Goal: Complete application form: Complete application form

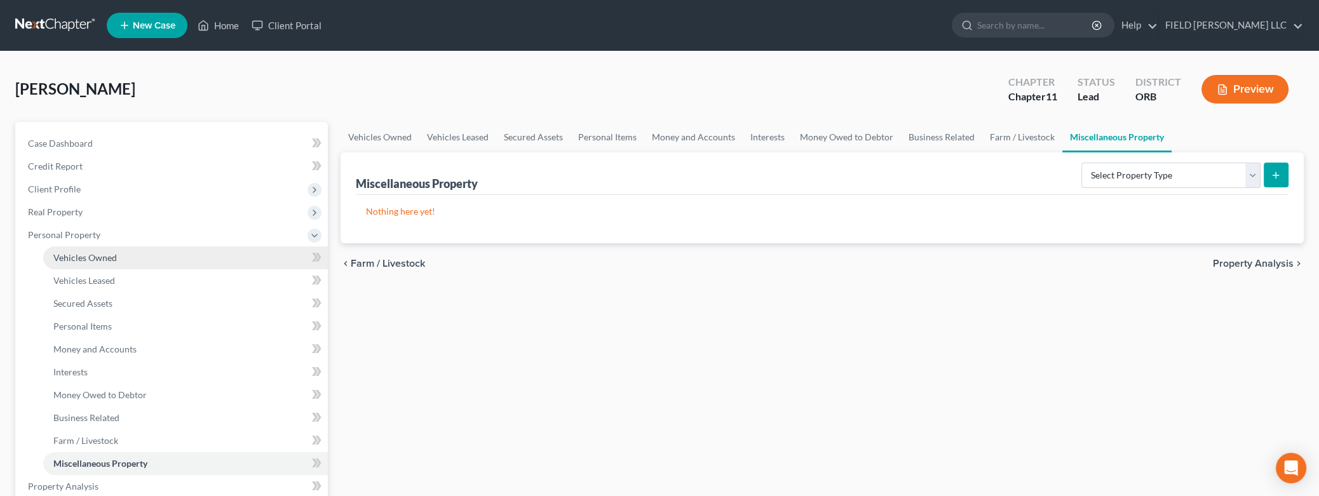
click at [97, 253] on span "Vehicles Owned" at bounding box center [85, 257] width 64 height 11
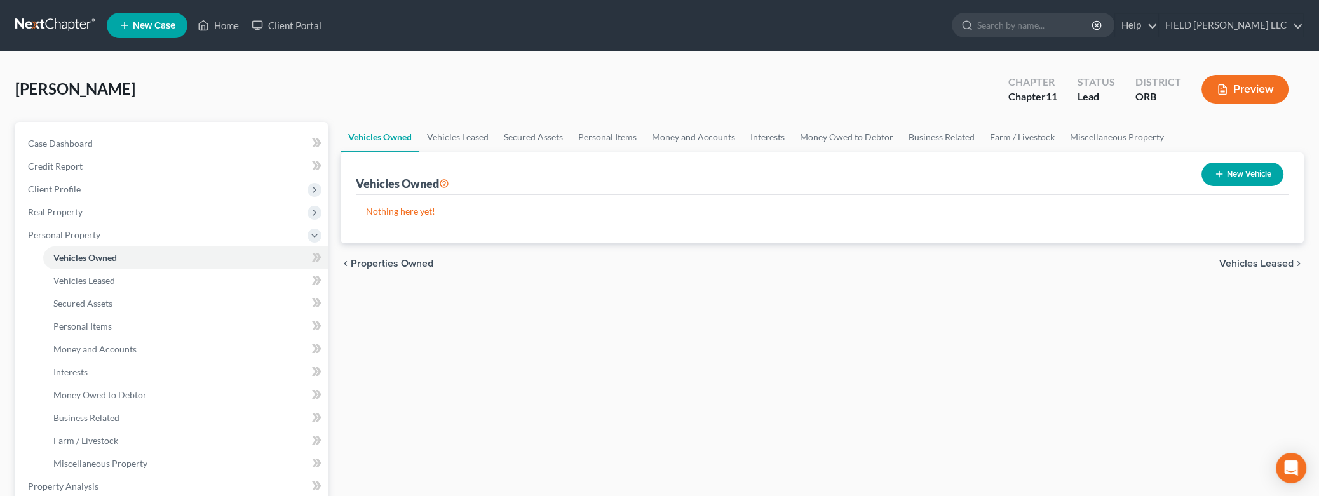
click at [1242, 179] on button "New Vehicle" at bounding box center [1242, 174] width 82 height 23
select select "0"
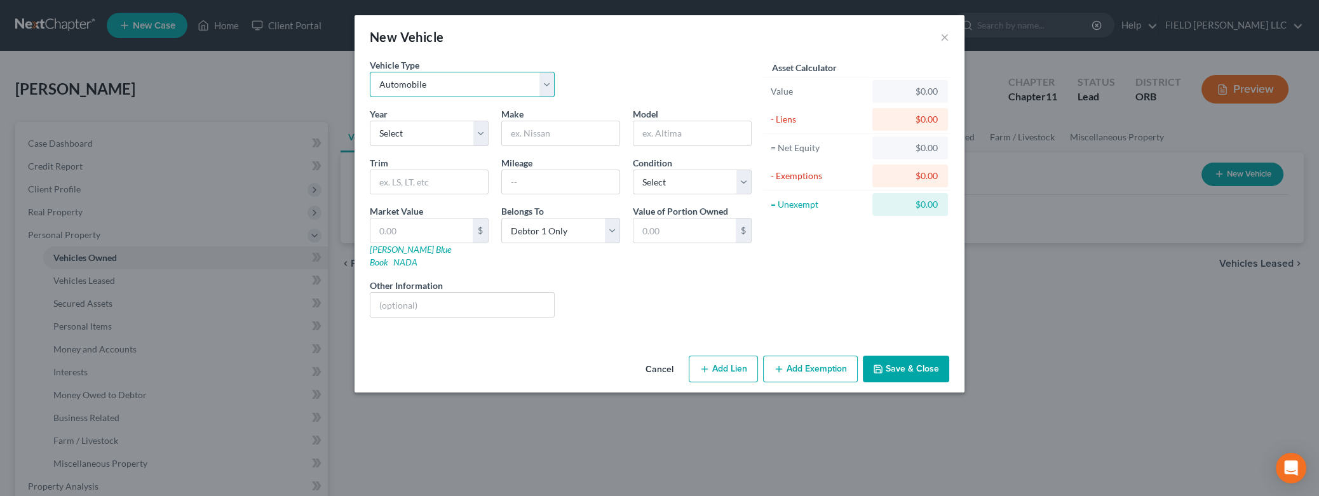
click at [370, 72] on select "Select Automobile Truck Trailer Watercraft Aircraft Motor Home Atv Other Vehicle" at bounding box center [462, 84] width 185 height 25
click option "Automobile" at bounding box center [0, 0] width 0 height 0
click at [370, 121] on select "Select 2026 2025 2024 2023 2022 2021 2020 2019 2018 2017 2016 2015 2014 2013 20…" at bounding box center [429, 133] width 119 height 25
click at [370, 72] on select "Select Automobile Truck Trailer Watercraft Aircraft Motor Home Atv Other Vehicle" at bounding box center [462, 84] width 185 height 25
select select "1"
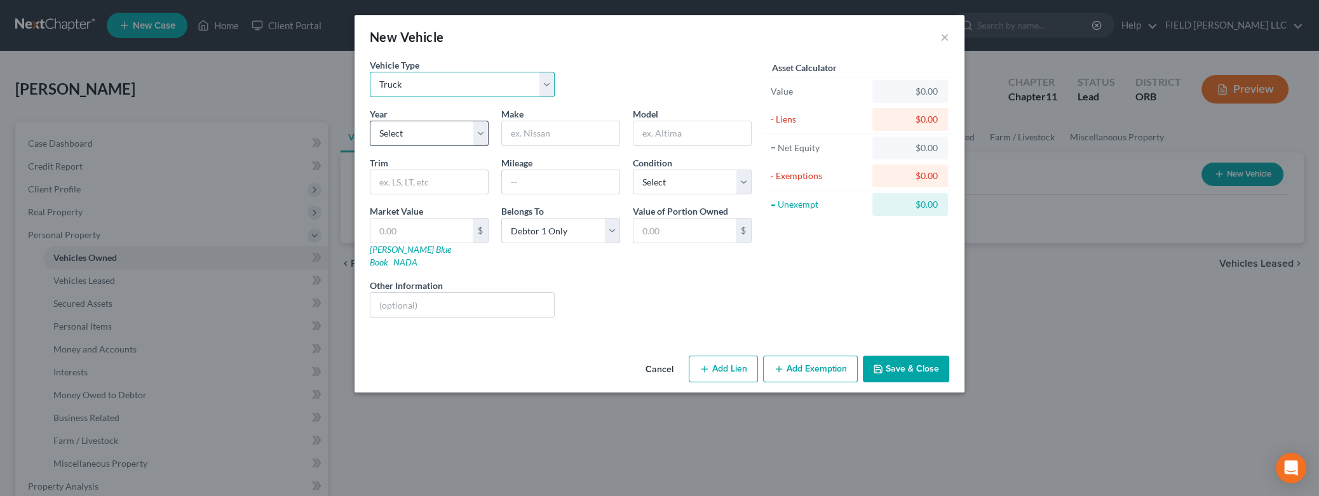
click option "Truck" at bounding box center [0, 0] width 0 height 0
click at [370, 121] on select "Select 2026 2025 2024 2023 2022 2021 2020 2019 2018 2017 2016 2015 2014 2013 20…" at bounding box center [429, 133] width 119 height 25
select select "23"
click option "2003" at bounding box center [0, 0] width 0 height 0
click at [518, 131] on input "text" at bounding box center [560, 133] width 117 height 24
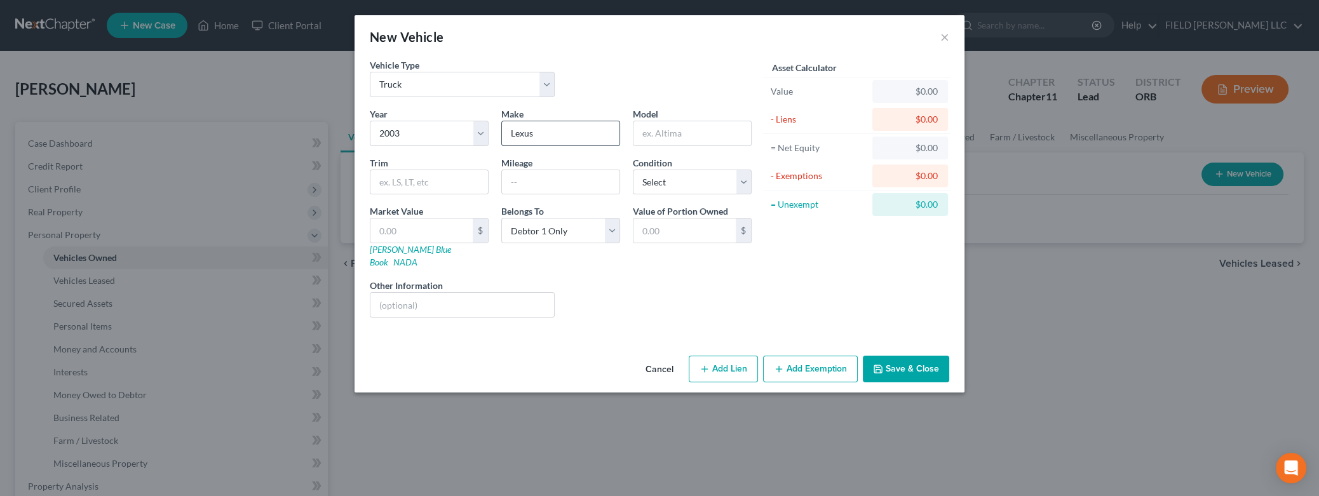
type input "Lexus"
type input "G47 UT"
click at [568, 188] on input "text" at bounding box center [560, 182] width 117 height 24
type input "229000"
click at [633, 170] on select "Select Excellent Very Good Good Fair Poor" at bounding box center [692, 182] width 119 height 25
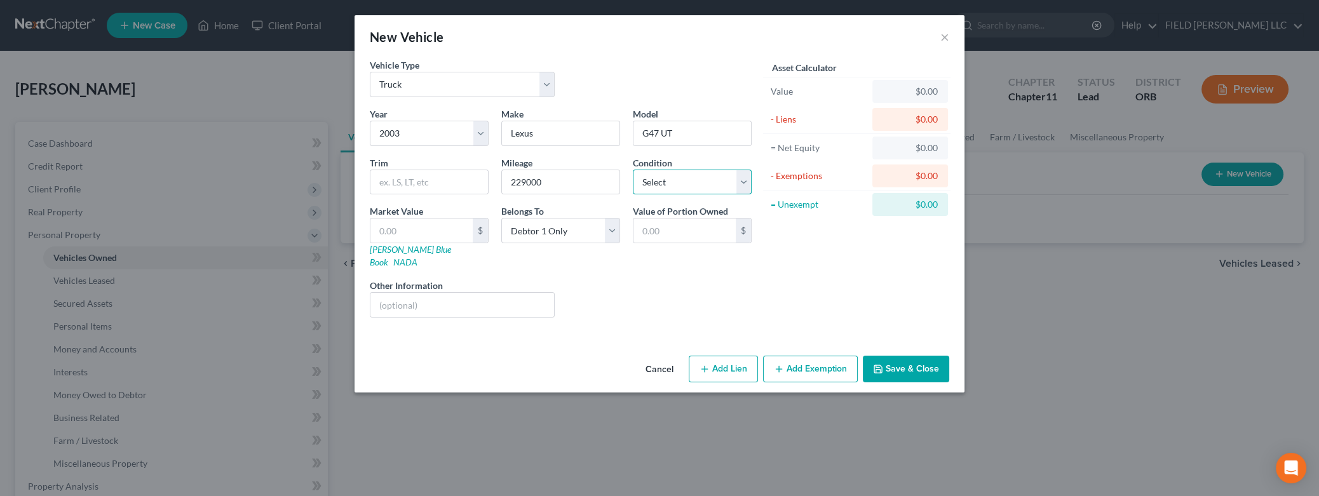
select select "4"
click option "Poor" at bounding box center [0, 0] width 0 height 0
click option "Debtor 1 Only" at bounding box center [0, 0] width 0 height 0
click at [462, 297] on input "text" at bounding box center [462, 305] width 184 height 24
type input "[PERSON_NAME]"
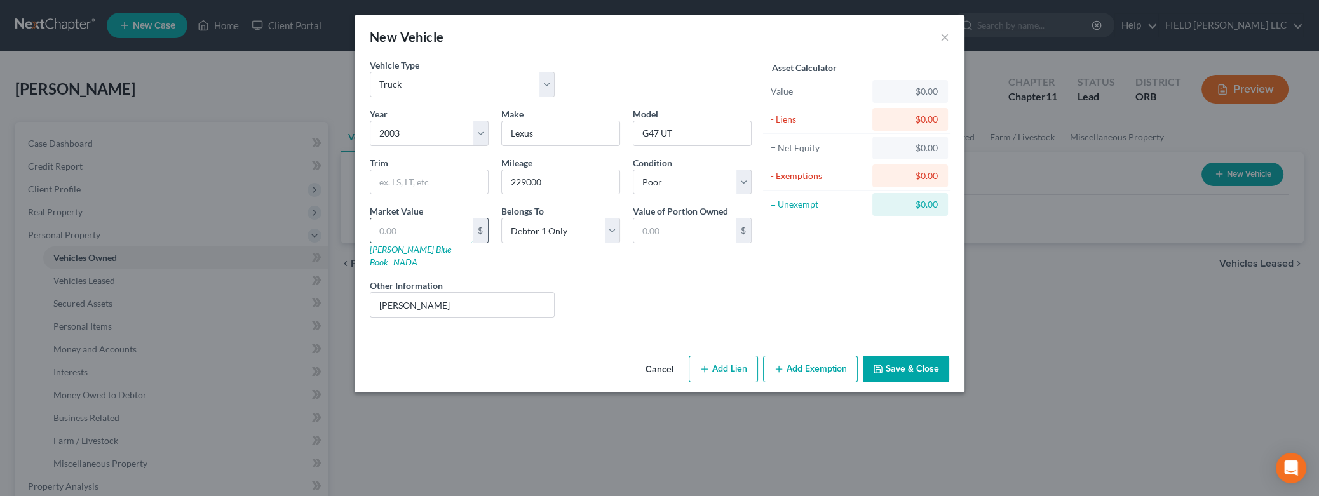
click at [426, 235] on input "text" at bounding box center [421, 230] width 102 height 24
type input "6"
type input "6.00"
type input "63"
type input "63.00"
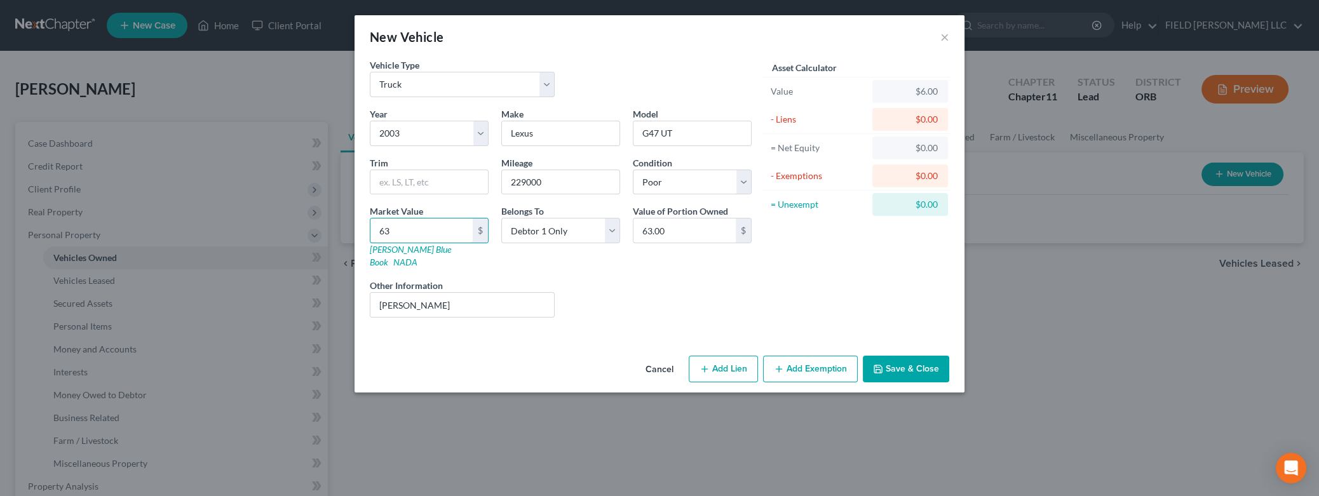
type input "631"
type input "631.00"
type input "6318"
type input "6,318.00"
type input "6,318"
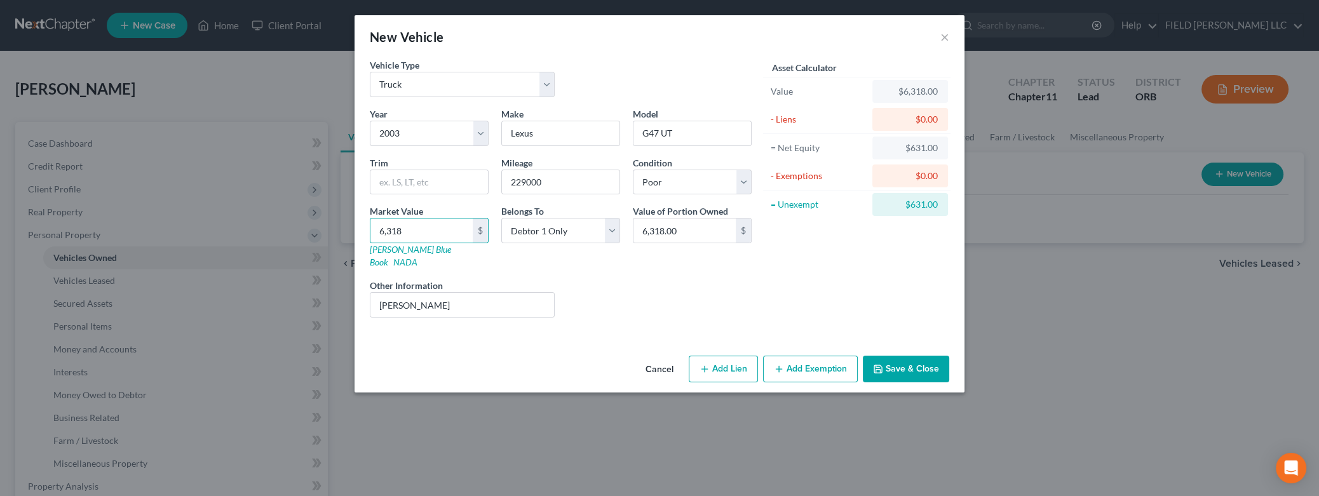
click at [899, 358] on button "Save & Close" at bounding box center [906, 369] width 86 height 27
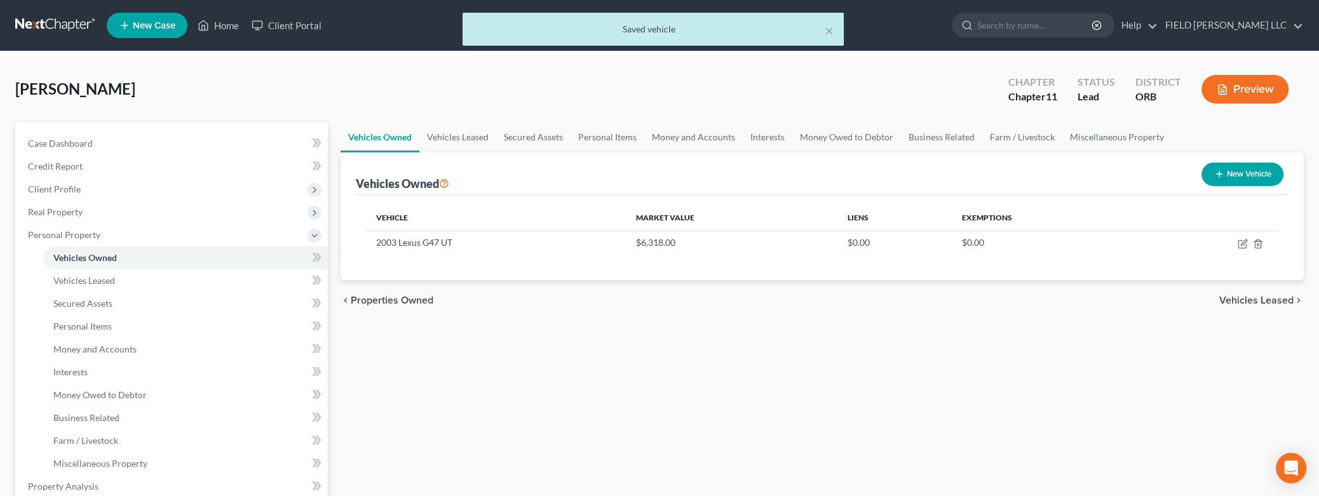
click at [1230, 174] on button "New Vehicle" at bounding box center [1242, 174] width 82 height 23
select select "0"
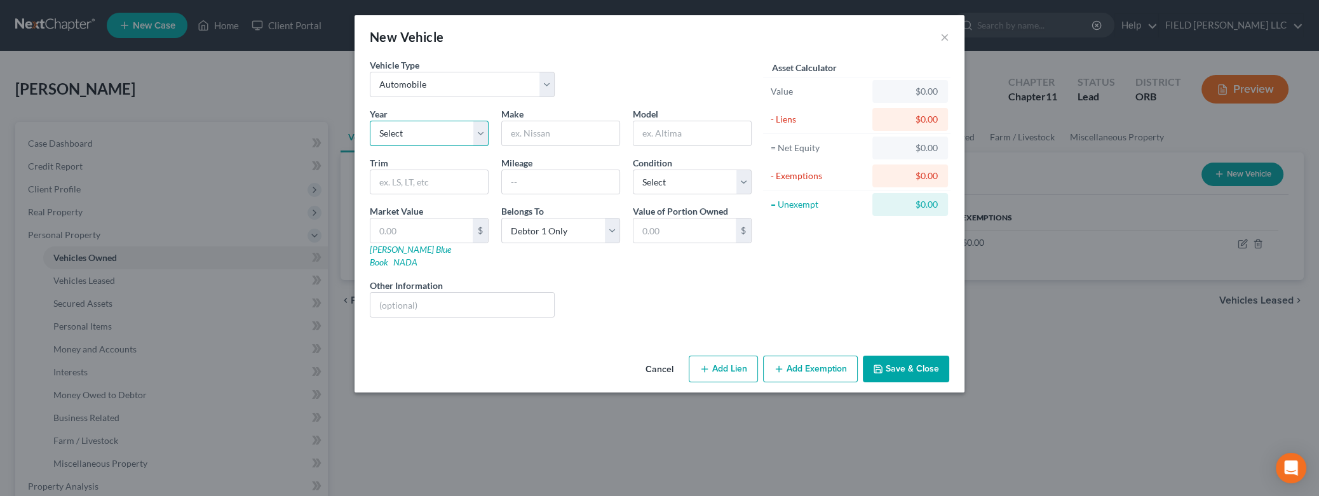
click at [370, 121] on select "Select 2026 2025 2024 2023 2022 2021 2020 2019 2018 2017 2016 2015 2014 2013 20…" at bounding box center [429, 133] width 119 height 25
select select "18"
click option "2008" at bounding box center [0, 0] width 0 height 0
click at [553, 132] on input "text" at bounding box center [560, 133] width 117 height 24
type input "Lexus"
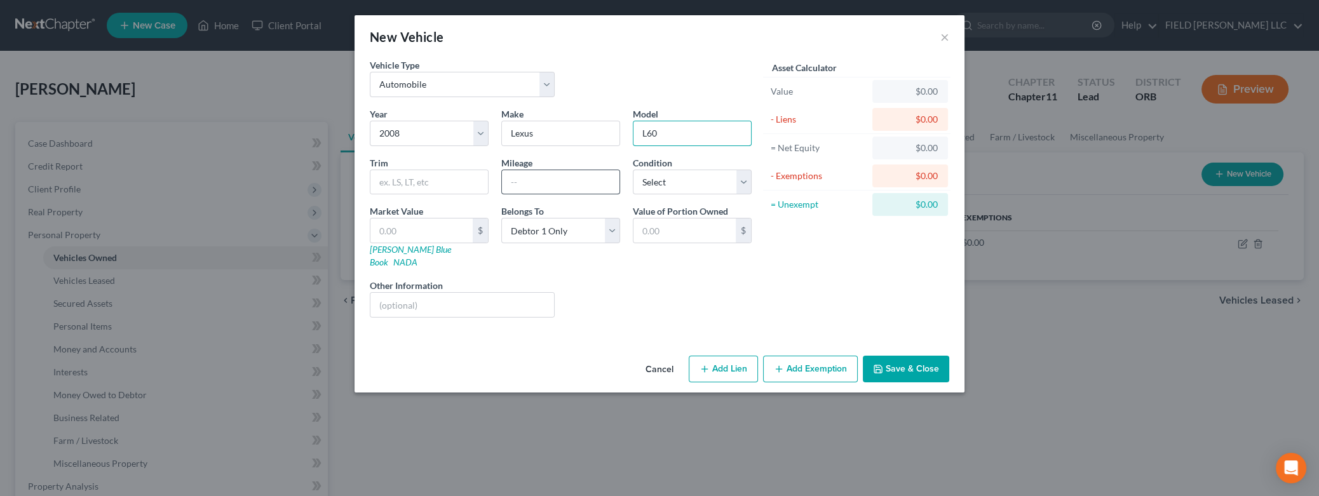
type input "L60"
click at [580, 177] on input "text" at bounding box center [560, 182] width 117 height 24
type input "141000"
click at [633, 170] on select "Select Excellent Very Good Good Fair Poor" at bounding box center [692, 182] width 119 height 25
select select "3"
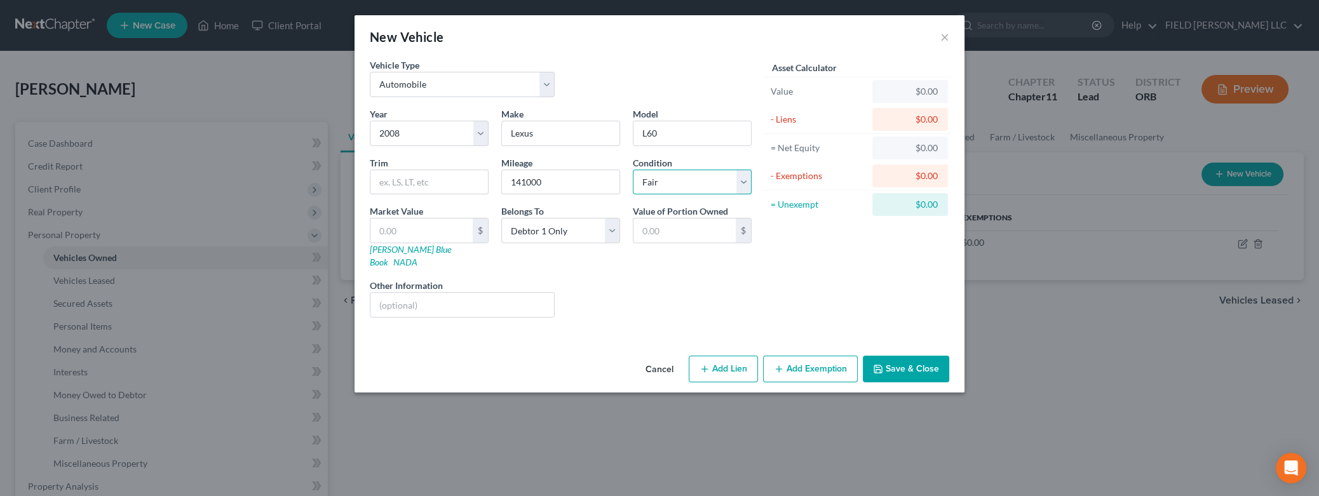
click option "Fair" at bounding box center [0, 0] width 0 height 0
click at [444, 230] on input "text" at bounding box center [421, 230] width 102 height 24
type input "8"
type input "8.00"
type input "83"
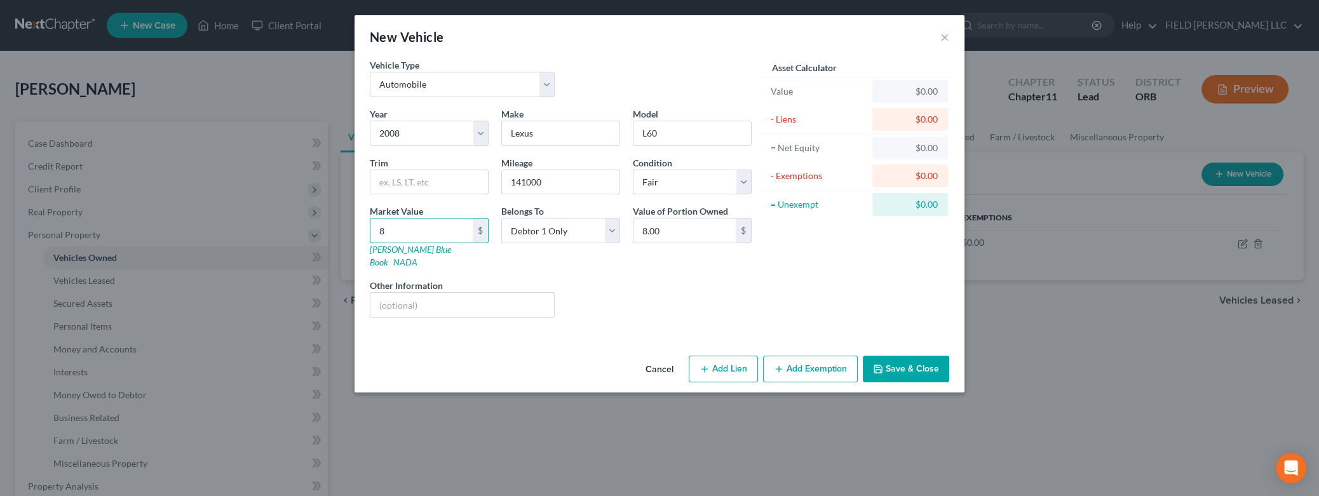
type input "83.00"
type input "833"
type input "833.00"
type input "8335"
type input "8,335.00"
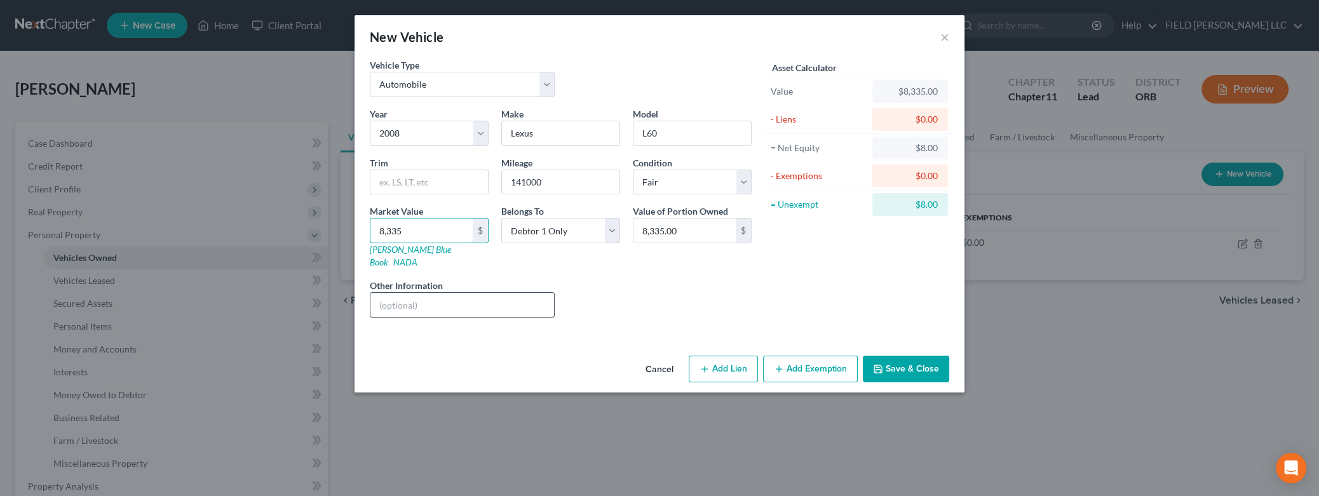
type input "8,335"
click at [493, 293] on input "text" at bounding box center [462, 305] width 184 height 24
type input "Trust Coffee Inc."
click at [889, 356] on button "Save & Close" at bounding box center [906, 369] width 86 height 27
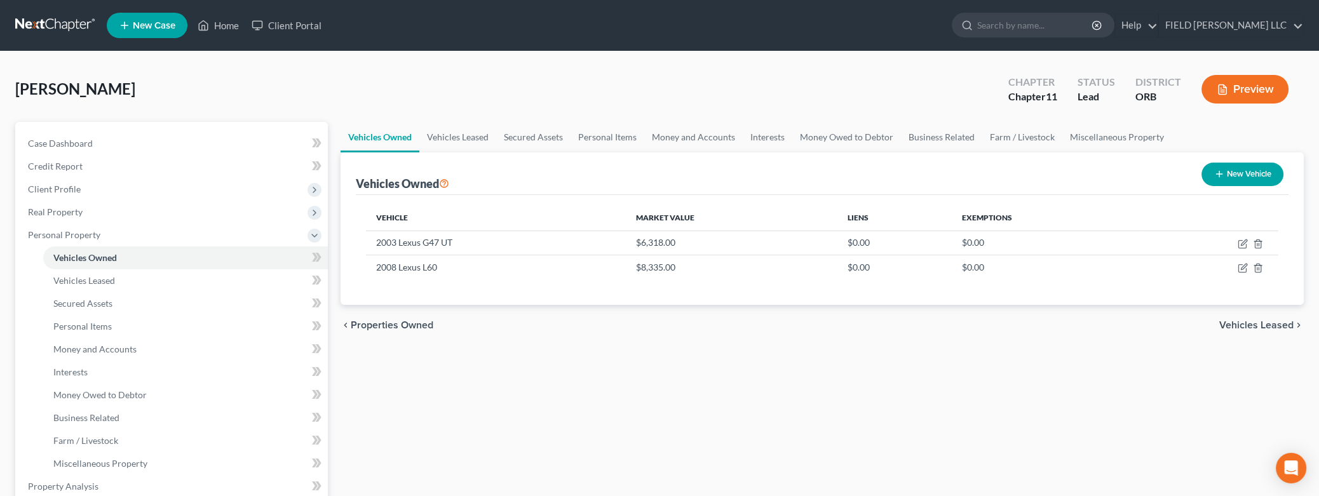
click at [1027, 336] on div "chevron_left Properties Owned Vehicles Leased chevron_right" at bounding box center [821, 325] width 963 height 41
click at [1234, 174] on button "New Vehicle" at bounding box center [1242, 174] width 82 height 23
select select "0"
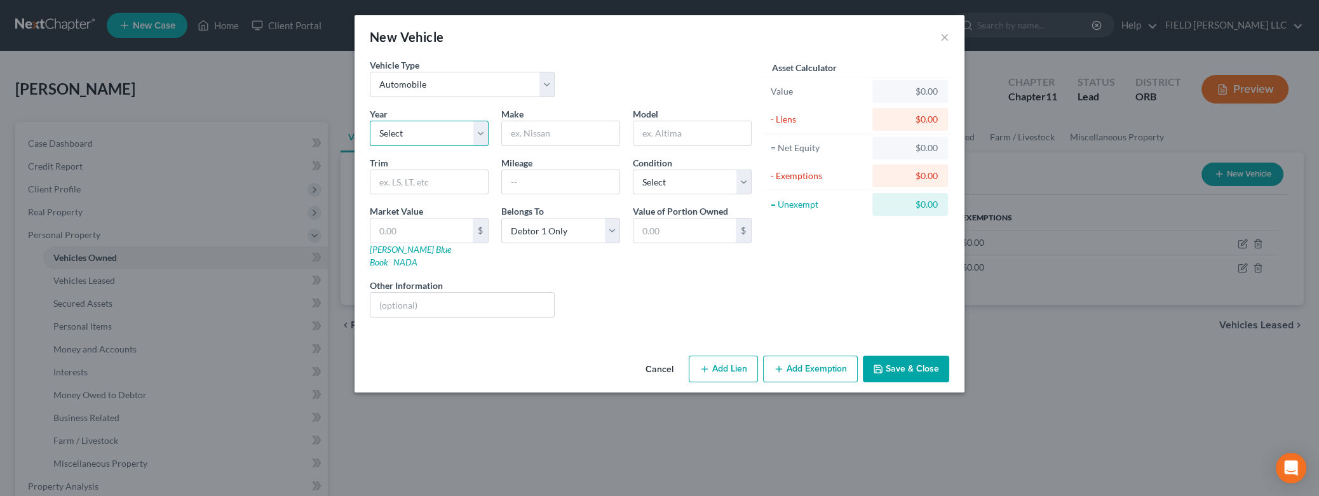
select select "12"
click option "2014" at bounding box center [0, 0] width 0 height 0
click at [574, 135] on input "text" at bounding box center [560, 133] width 117 height 24
type input "Honda"
type input "V"
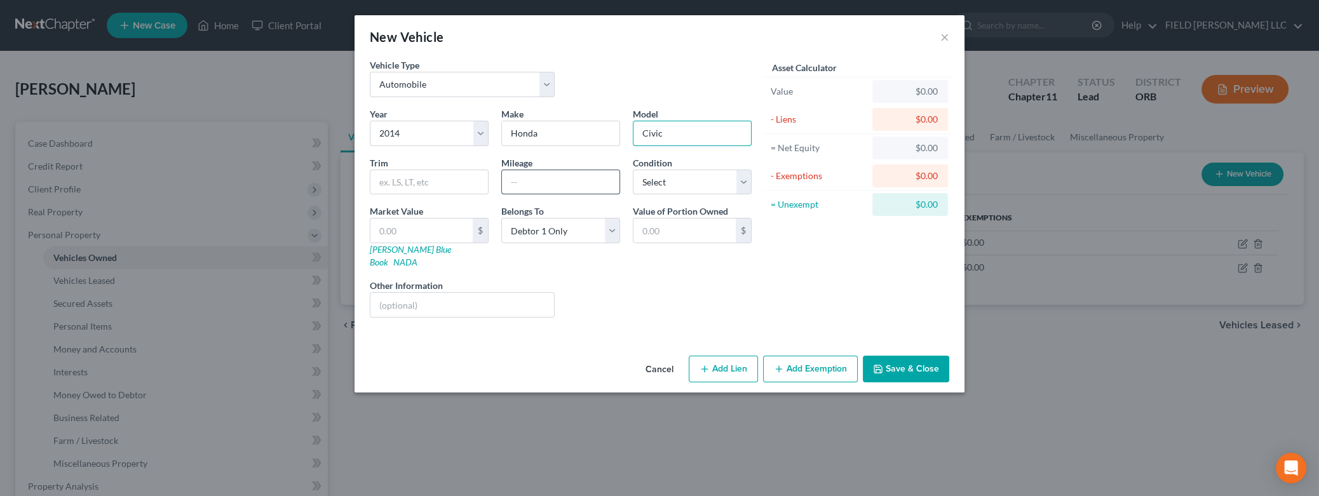
type input "Civic"
click at [525, 183] on input "text" at bounding box center [560, 182] width 117 height 24
type input "179000"
click at [418, 295] on input "text" at bounding box center [462, 305] width 184 height 24
type input "Trust Coffee Inc."
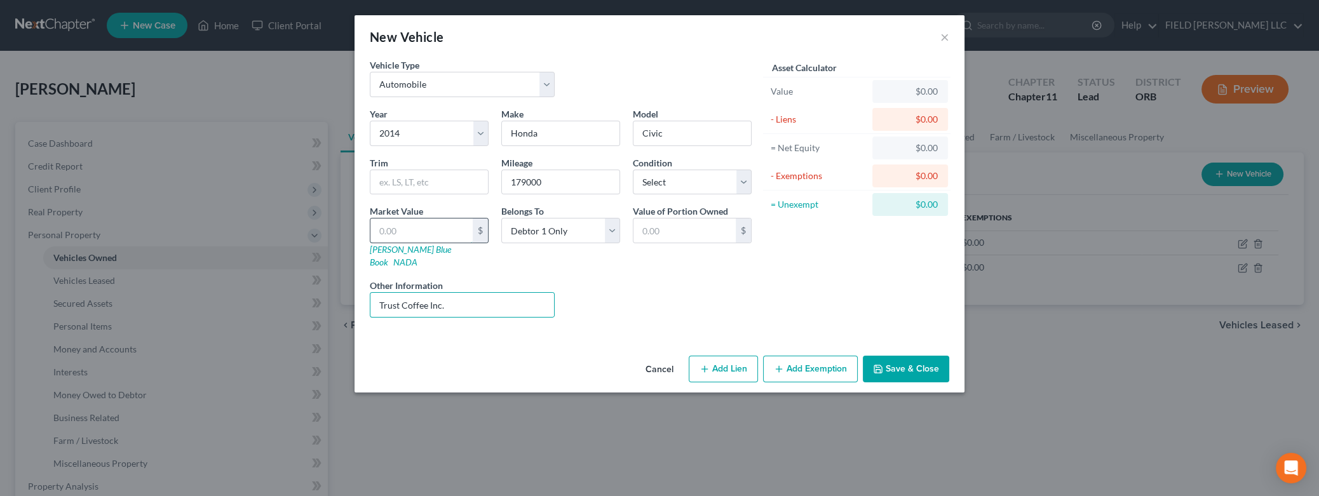
click at [428, 227] on input "text" at bounding box center [421, 230] width 102 height 24
type input "4"
type input "4.00"
type input "42"
type input "42.00"
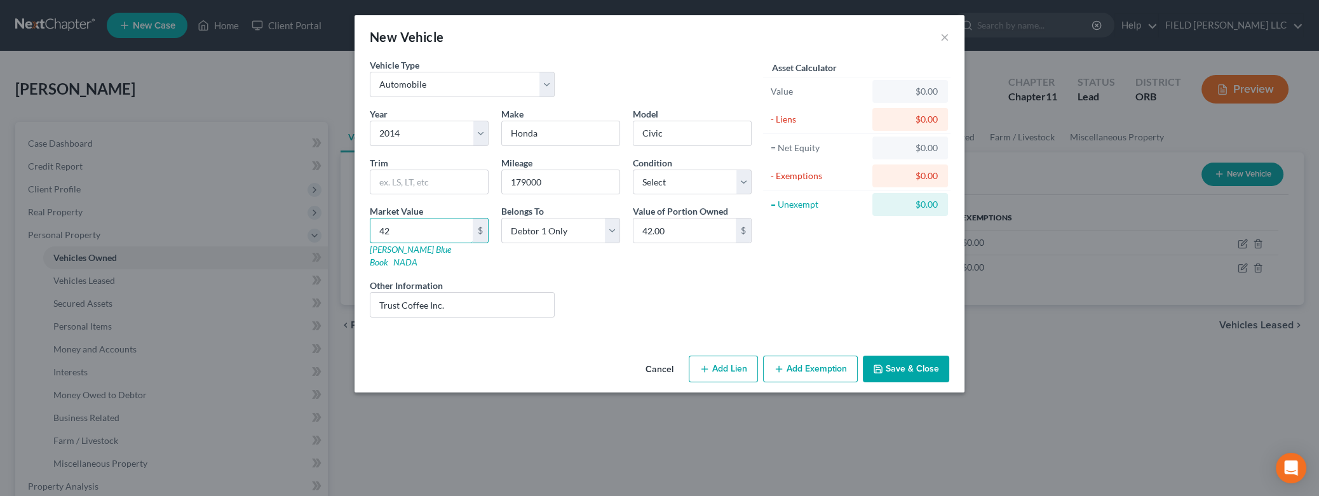
type input "425"
type input "425.00"
type input "4251"
type input "4,251.00"
type input "4,251"
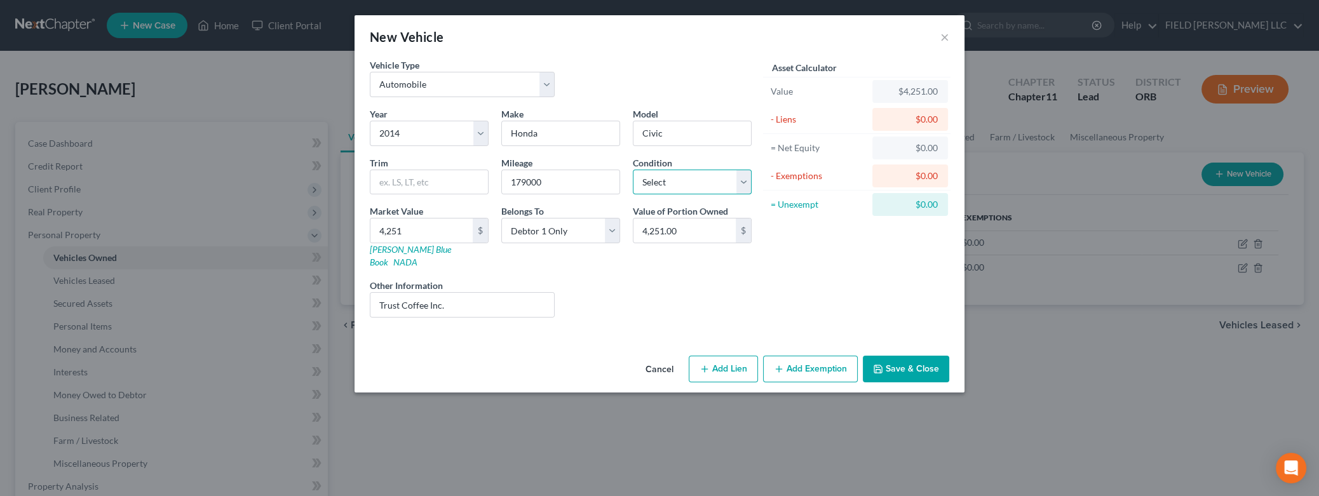
click at [633, 170] on select "Select Excellent Very Good Good Fair Poor" at bounding box center [692, 182] width 119 height 25
select select "3"
click option "Fair" at bounding box center [0, 0] width 0 height 0
click at [907, 358] on button "Save & Close" at bounding box center [906, 369] width 86 height 27
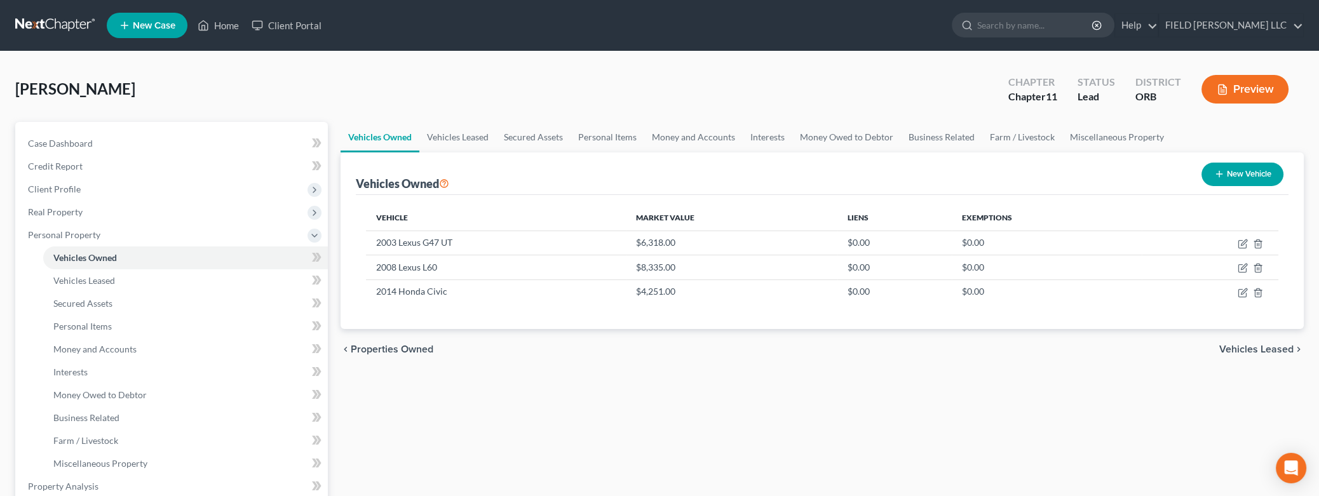
click at [1228, 177] on button "New Vehicle" at bounding box center [1242, 174] width 82 height 23
select select "0"
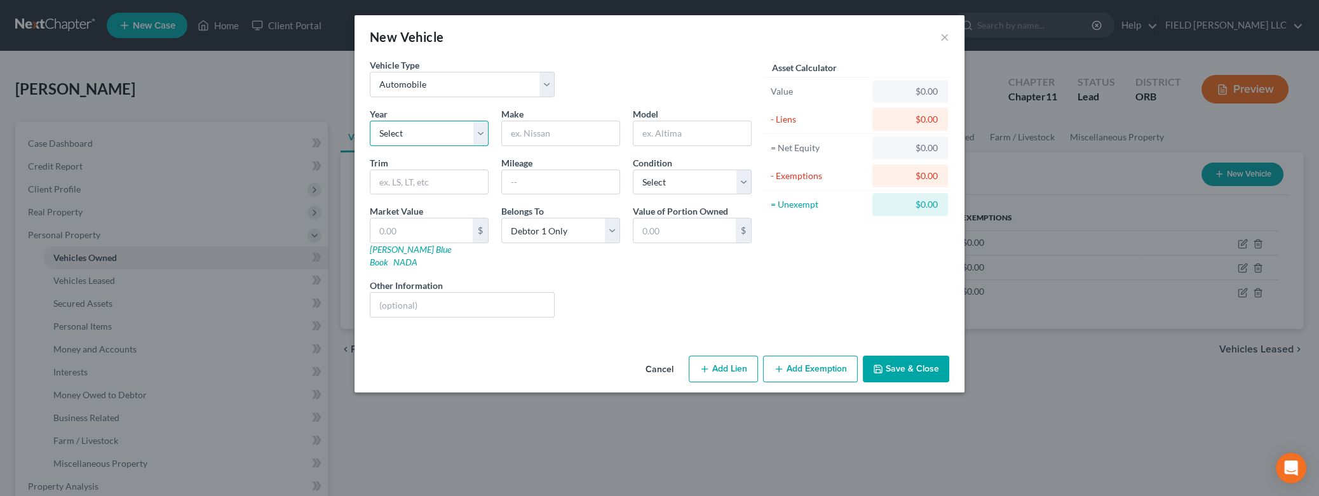
click at [370, 121] on select "Select 2026 2025 2024 2023 2022 2021 2020 2019 2018 2017 2016 2015 2014 2013 20…" at bounding box center [429, 133] width 119 height 25
click at [478, 133] on select "Select 2026 2025 2024 2023 2022 2021 2020 2019 2018 2017 2016 2015 2014 2013 20…" at bounding box center [429, 133] width 119 height 25
click at [431, 293] on input "text" at bounding box center [462, 305] width 184 height 24
click at [633, 170] on select "Select Excellent Very Good Good Fair Poor" at bounding box center [692, 182] width 119 height 25
click at [741, 182] on select "Select Excellent Very Good Good Fair Poor" at bounding box center [692, 182] width 119 height 25
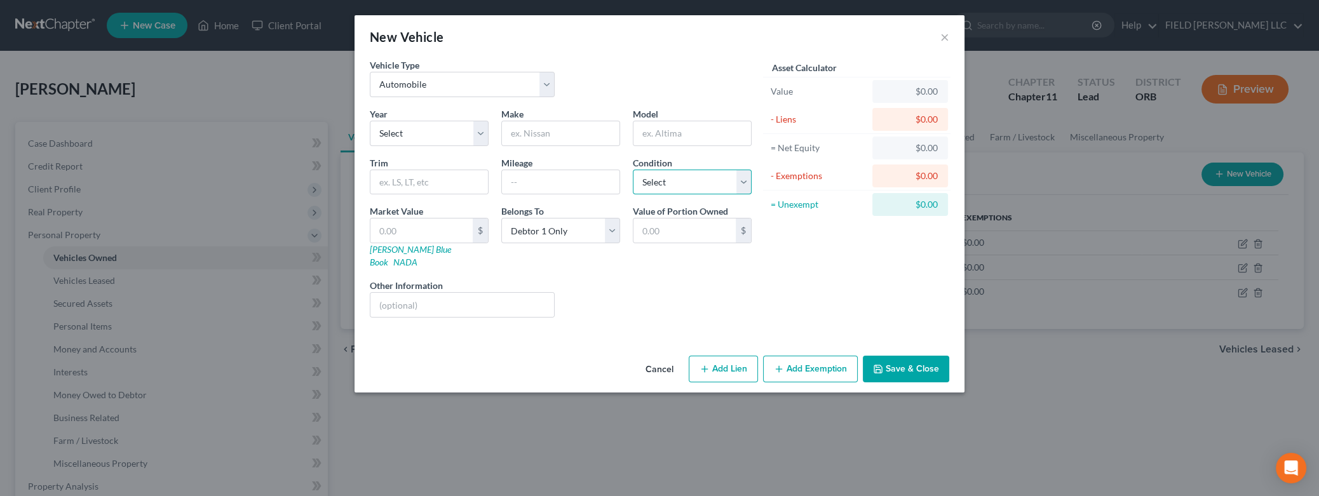
click at [633, 170] on select "Select Excellent Very Good Good Fair Poor" at bounding box center [692, 182] width 119 height 25
click at [741, 182] on select "Select Excellent Very Good Good Fair Poor" at bounding box center [692, 182] width 119 height 25
click at [478, 293] on input "text" at bounding box center [462, 305] width 184 height 24
click at [433, 231] on input "text" at bounding box center [421, 230] width 102 height 24
click at [370, 72] on select "Select Automobile Truck Trailer Watercraft Aircraft Motor Home Atv Other Vehicle" at bounding box center [462, 84] width 185 height 25
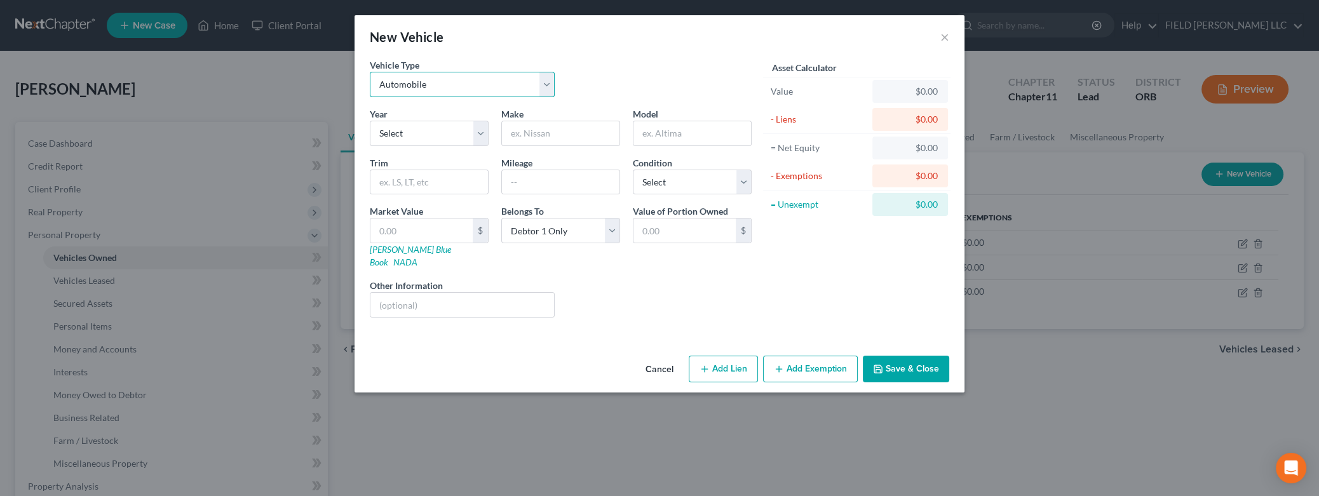
click option "Automobile" at bounding box center [0, 0] width 0 height 0
click at [370, 121] on select "Select 2026 2025 2024 2023 2022 2021 2020 2019 2018 2017 2016 2015 2014 2013 20…" at bounding box center [429, 133] width 119 height 25
select select "11"
click option "2015" at bounding box center [0, 0] width 0 height 0
click at [406, 293] on input "text" at bounding box center [462, 305] width 184 height 24
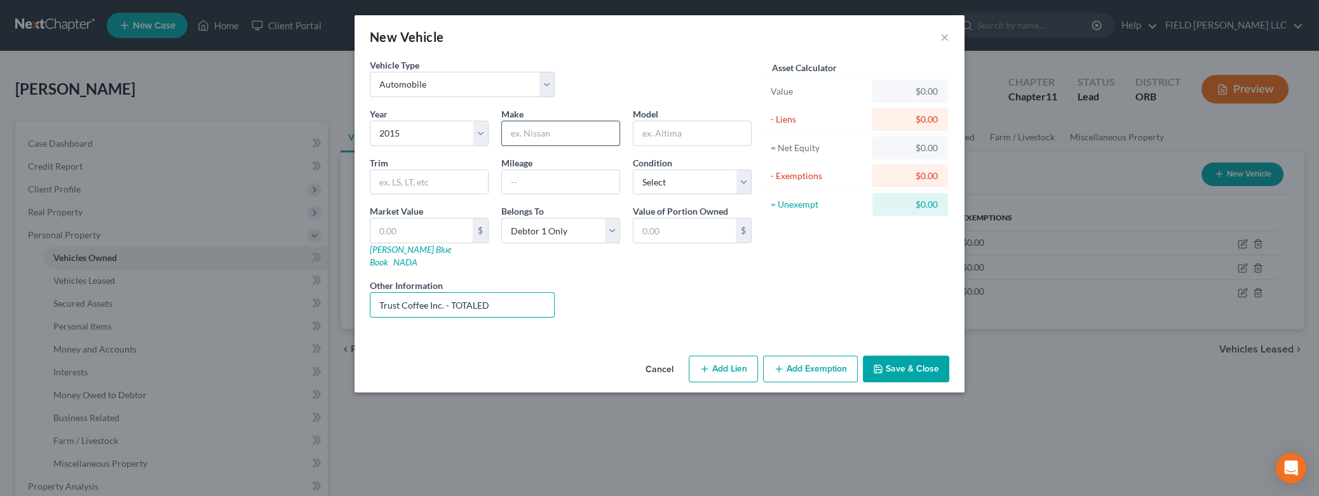
type input "Trust Coffee Inc. - TOTALED"
click at [512, 136] on input "text" at bounding box center [560, 133] width 117 height 24
click at [523, 131] on input "Optima" at bounding box center [560, 133] width 117 height 24
type input "Kia"
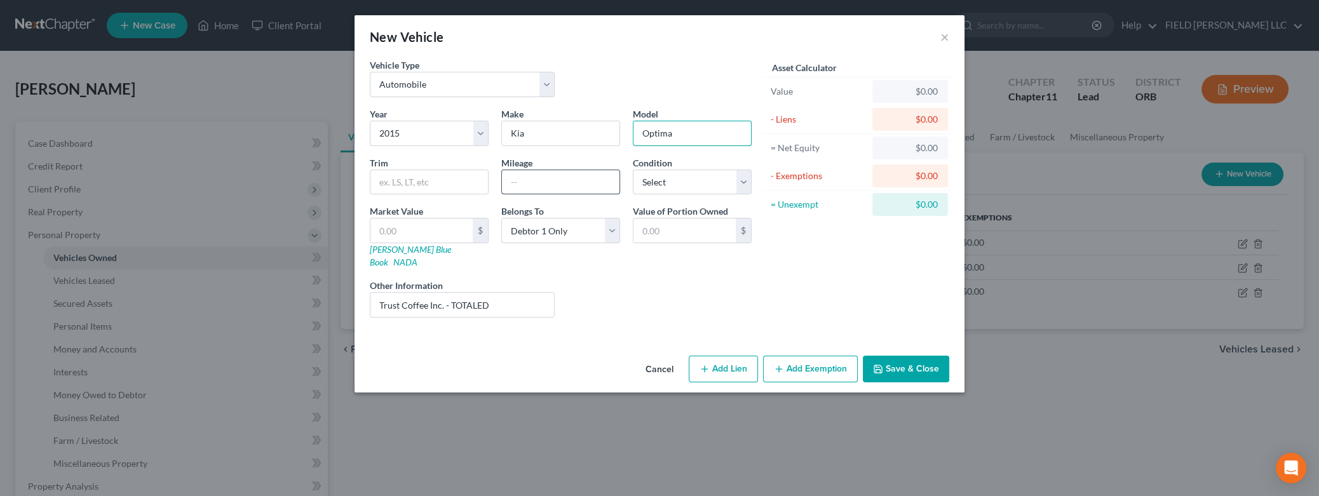
type input "Optima"
click at [546, 180] on input "text" at bounding box center [560, 182] width 117 height 24
type input "132000"
click at [633, 170] on select "Select Excellent Very Good Good Fair Poor" at bounding box center [692, 182] width 119 height 25
select select "4"
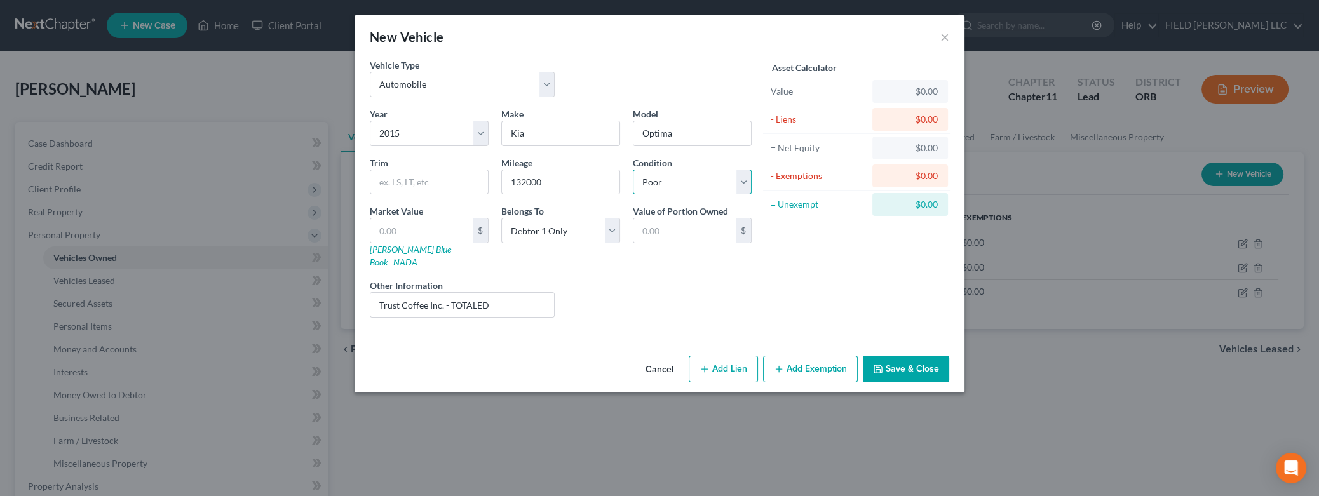
click option "Poor" at bounding box center [0, 0] width 0 height 0
click at [703, 236] on input "text" at bounding box center [684, 230] width 102 height 24
click at [389, 240] on input "text" at bounding box center [421, 230] width 102 height 24
type input "4"
type input "4.00"
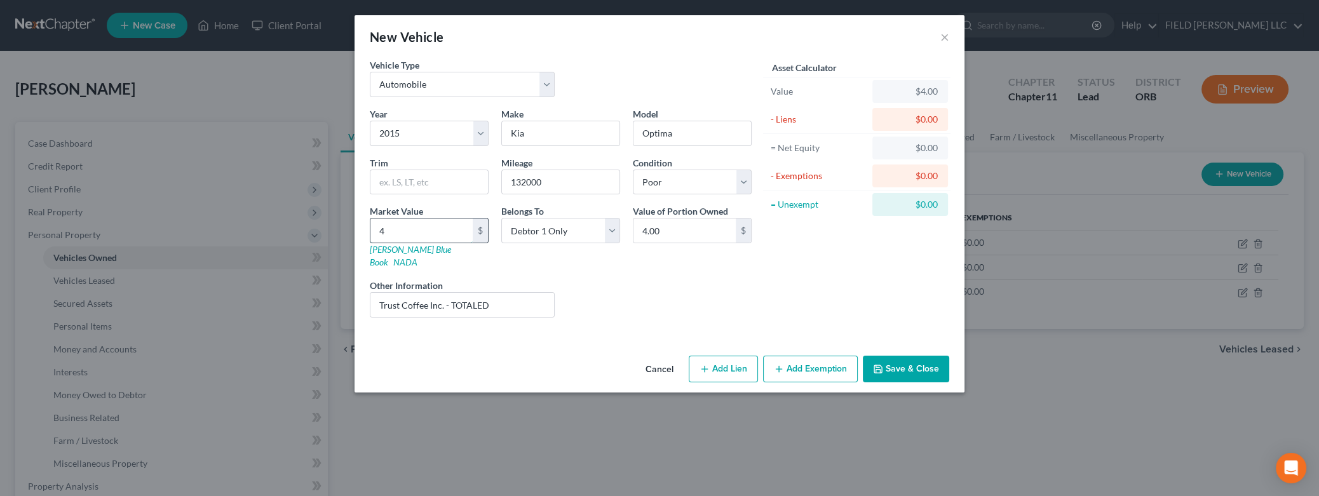
type input "42"
type input "42.00"
type input "426"
type input "426.00"
type input "4265"
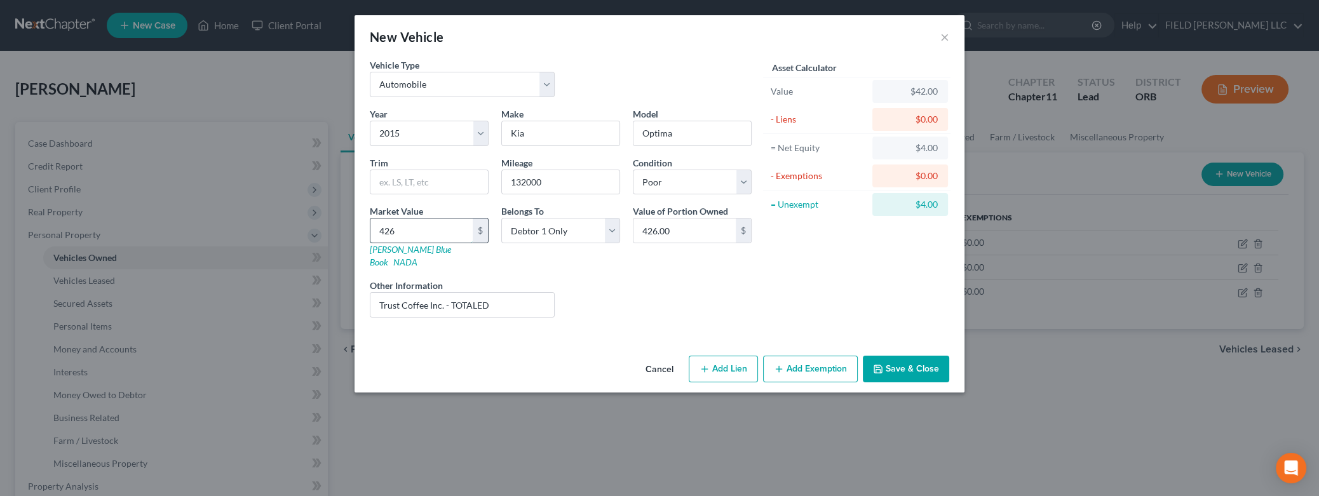
type input "4,265.00"
type input "4,265"
click at [890, 356] on button "Save & Close" at bounding box center [906, 369] width 86 height 27
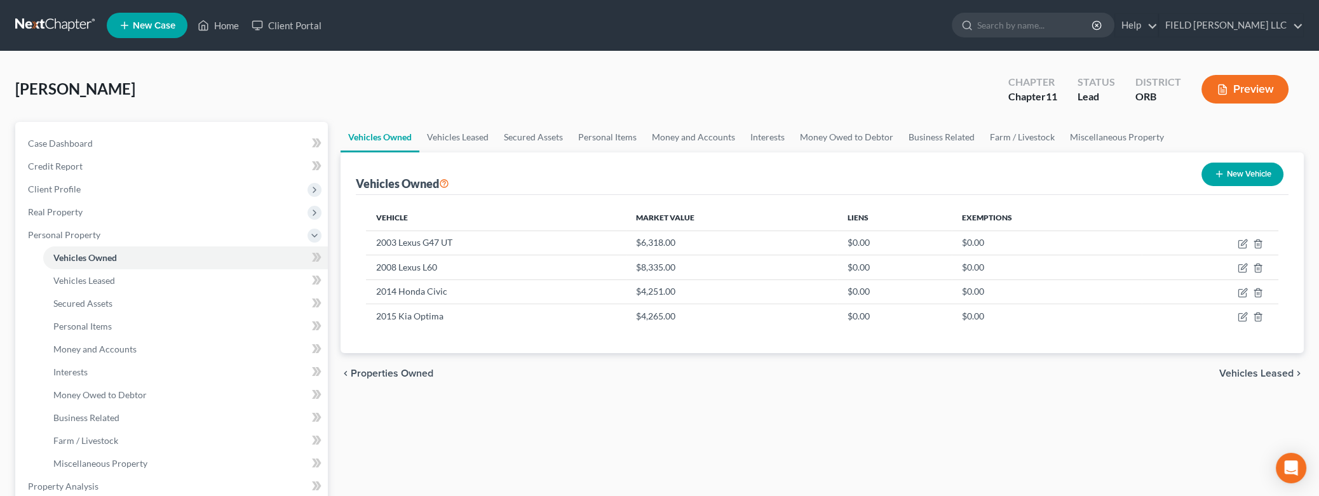
drag, startPoint x: 1234, startPoint y: 165, endPoint x: 1216, endPoint y: 168, distance: 18.7
click at [1233, 165] on button "New Vehicle" at bounding box center [1242, 174] width 82 height 23
select select "0"
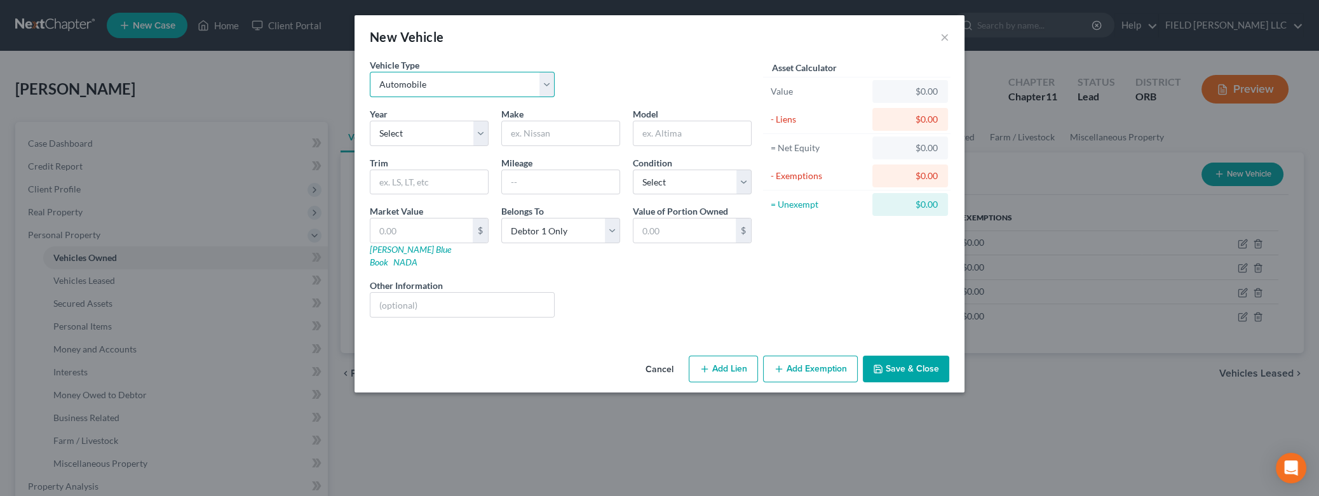
click at [370, 72] on select "Select Automobile Truck Trailer Watercraft Aircraft Motor Home Atv Other Vehicle" at bounding box center [462, 84] width 185 height 25
select select "1"
click option "Truck" at bounding box center [0, 0] width 0 height 0
click at [370, 121] on select "Select 2026 2025 2024 2023 2022 2021 2020 2019 2018 2017 2016 2015 2014 2013 20…" at bounding box center [429, 133] width 119 height 25
select select "5"
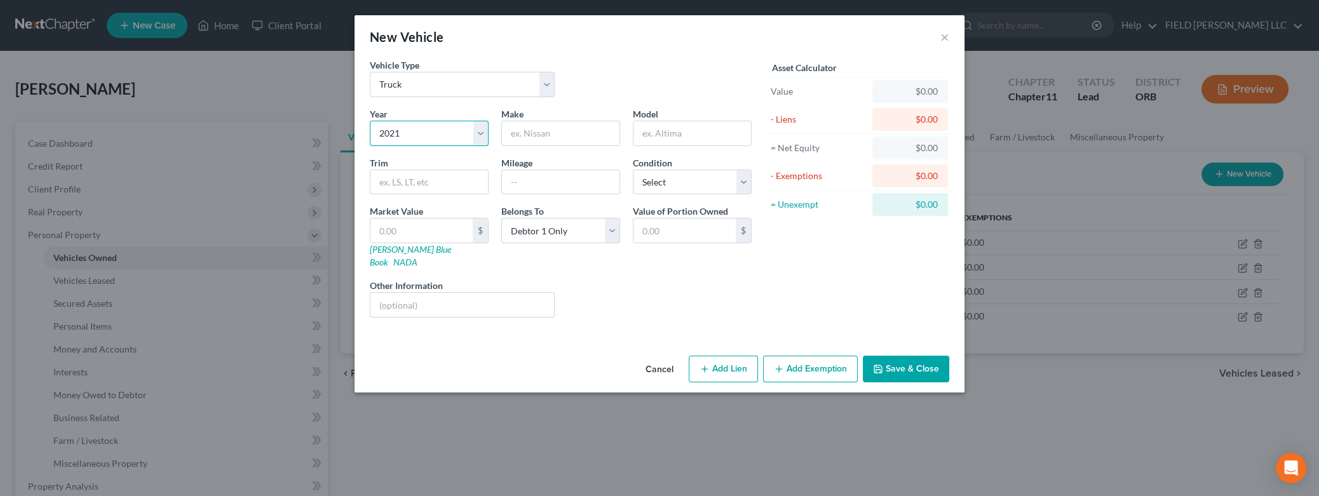
click option "2021" at bounding box center [0, 0] width 0 height 0
click at [530, 135] on input "text" at bounding box center [560, 133] width 117 height 24
type input "Lexus"
click at [654, 134] on input "text" at bounding box center [691, 133] width 117 height 24
type input "RX"
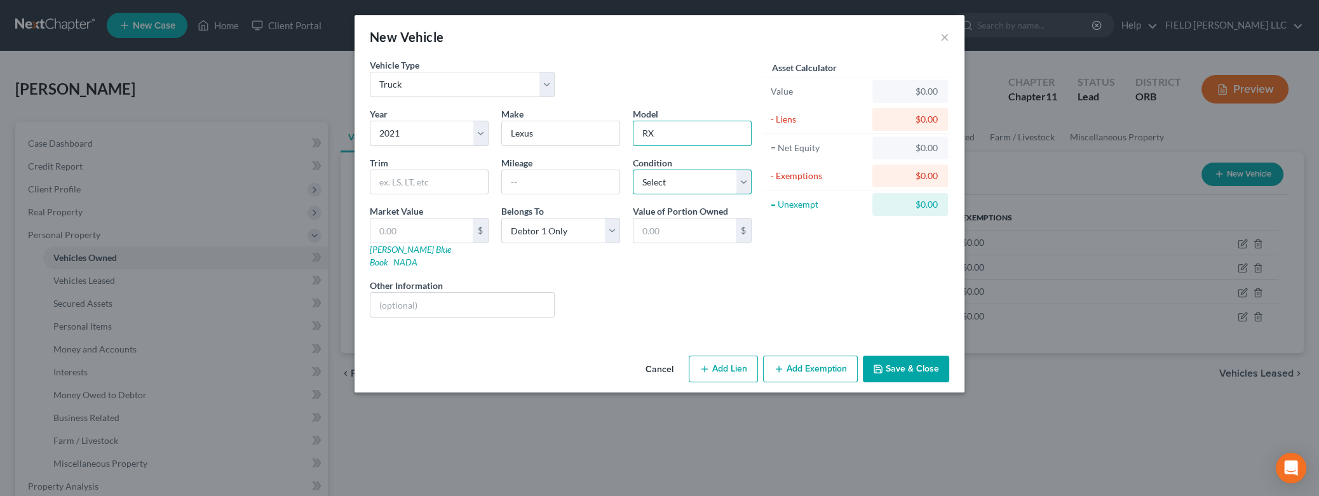
click at [633, 170] on select "Select Excellent Very Good Good Fair Poor" at bounding box center [692, 182] width 119 height 25
select select "2"
click option "Good" at bounding box center [0, 0] width 0 height 0
click at [582, 185] on input "text" at bounding box center [560, 182] width 117 height 24
type input "22000"
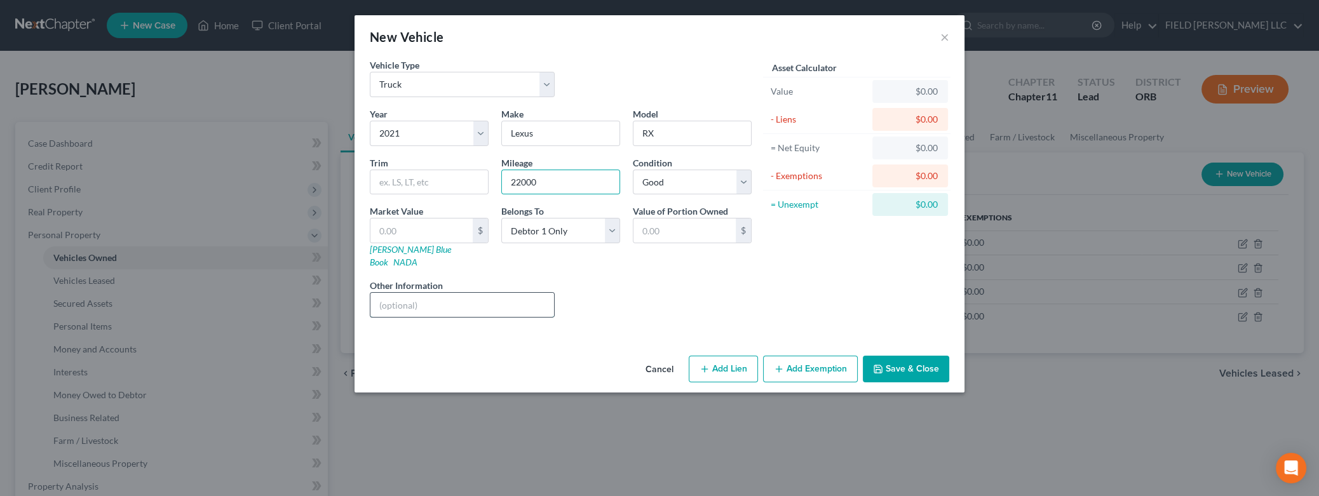
click at [520, 294] on input "text" at bounding box center [462, 305] width 184 height 24
type input "Amarat, LLC"
click at [443, 230] on input "text" at bounding box center [421, 230] width 102 height 24
type input "4"
type input "4.00"
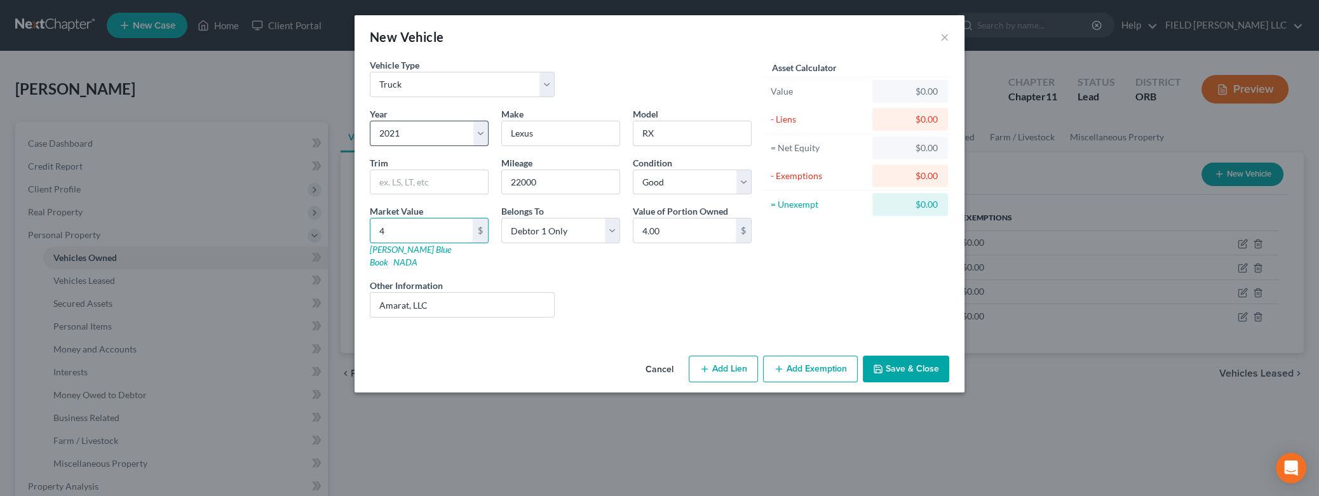
type input "41"
type input "41.00"
type input "416"
type input "416.00"
type input "4168"
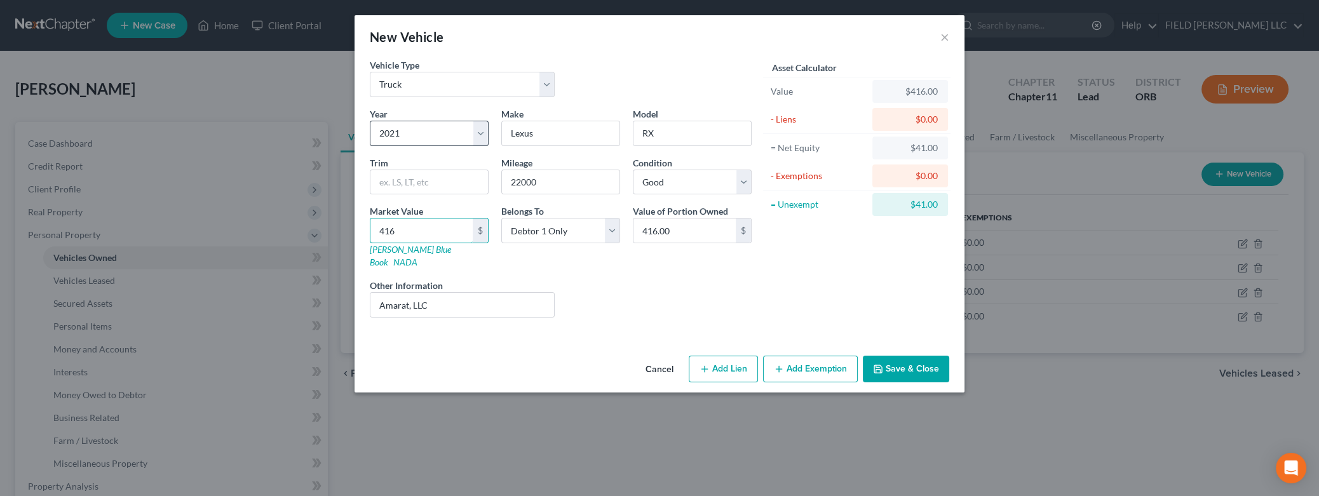
type input "4,168.00"
type input "4,1687"
type input "41,687.00"
type input "41,687"
click at [905, 358] on button "Save & Close" at bounding box center [906, 369] width 86 height 27
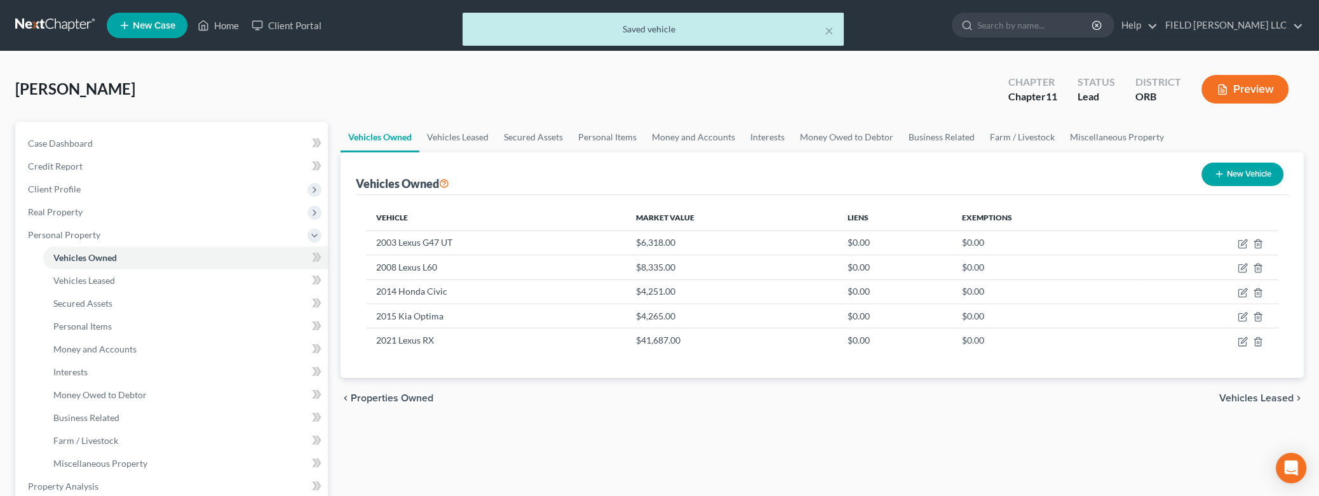
click at [1227, 171] on button "New Vehicle" at bounding box center [1242, 174] width 82 height 23
select select "0"
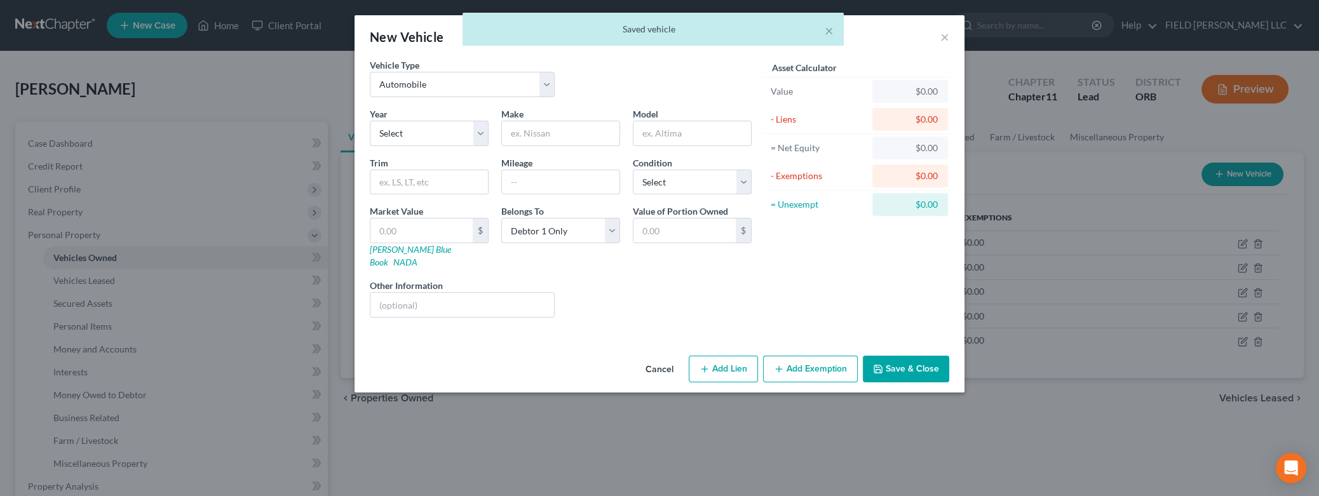
click at [949, 39] on div "× Saved vehicle" at bounding box center [653, 32] width 1319 height 39
click at [947, 39] on div "× Saved vehicle" at bounding box center [653, 32] width 1319 height 39
click at [652, 357] on button "Cancel" at bounding box center [659, 369] width 48 height 25
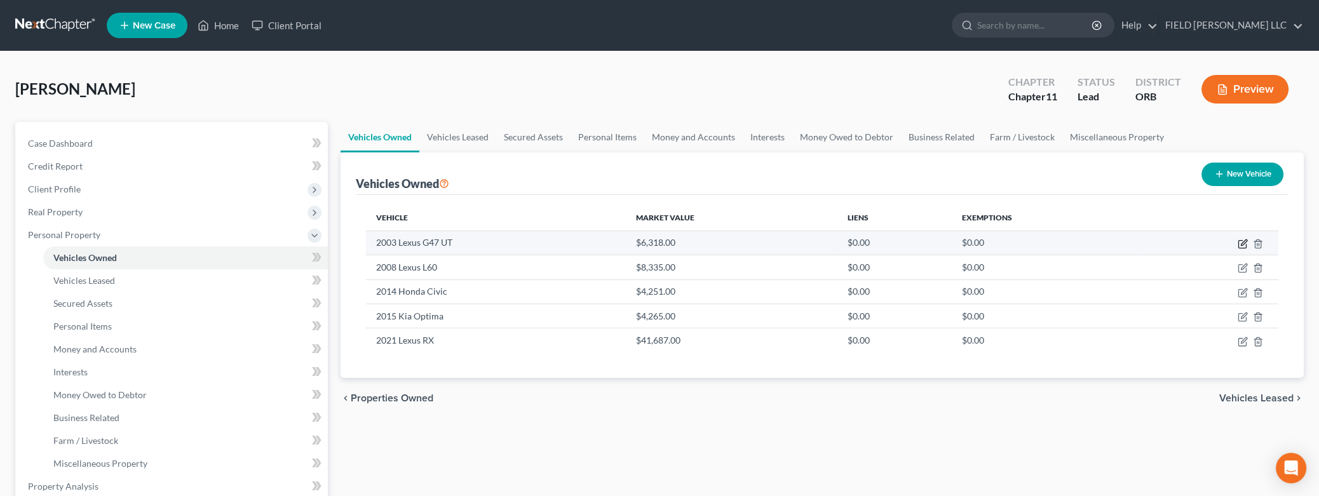
click at [1242, 240] on icon "button" at bounding box center [1242, 244] width 10 height 10
select select "1"
select select "23"
select select "4"
select select "0"
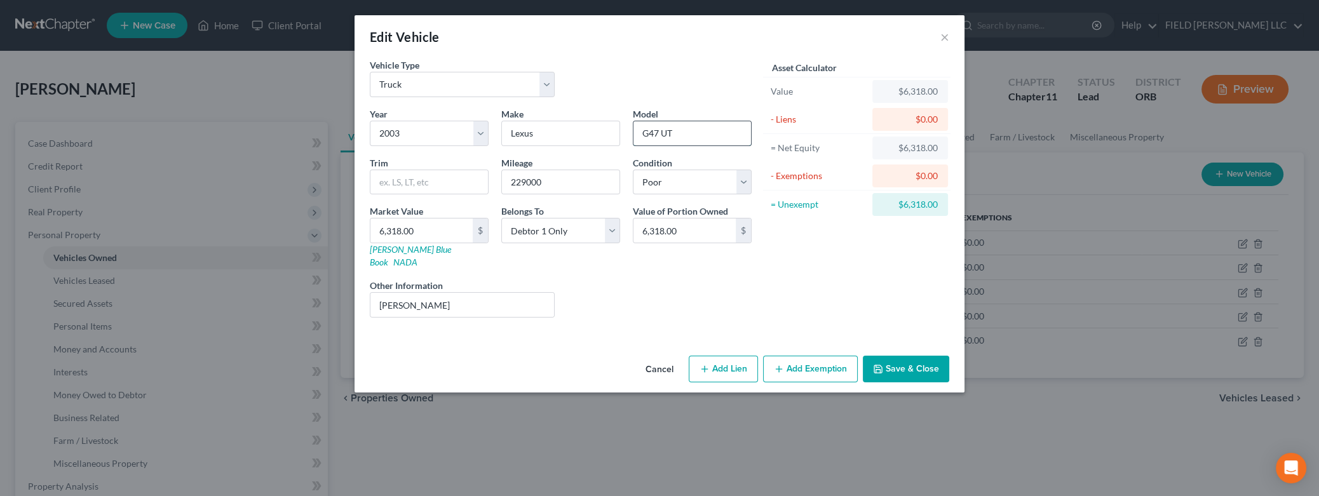
click at [701, 138] on input "G47 UT" at bounding box center [691, 133] width 117 height 24
type input "G47"
click at [872, 356] on button "Save & Close" at bounding box center [906, 369] width 86 height 27
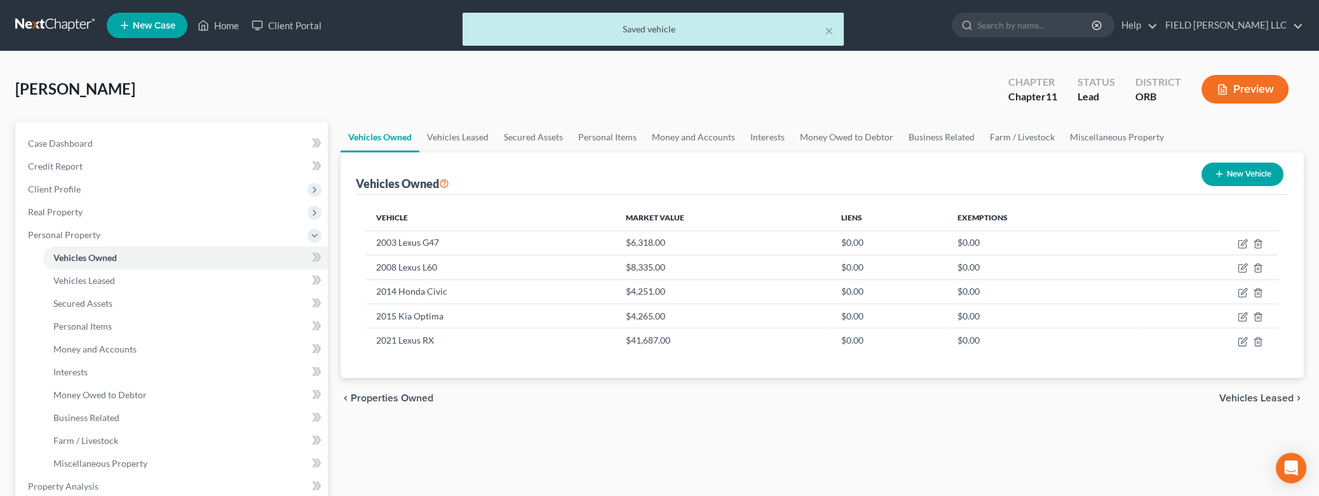
click at [1244, 177] on button "New Vehicle" at bounding box center [1242, 174] width 82 height 23
select select "0"
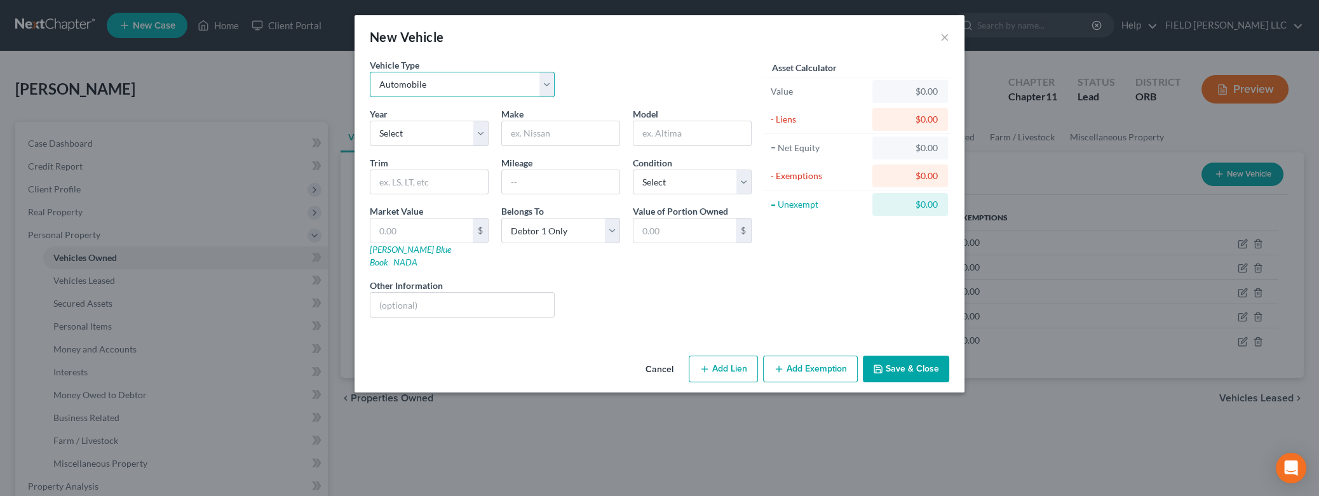
click at [370, 72] on select "Select Automobile Truck Trailer Watercraft Aircraft Motor Home Atv Other Vehicle" at bounding box center [462, 84] width 185 height 25
select select "7"
click option "Other Vehicle" at bounding box center [0, 0] width 0 height 0
click at [370, 121] on select "Select 2026 2025 2024 2023 2022 2021 2020 2019 2018 2017 2016 2015 2014 2013 20…" at bounding box center [429, 133] width 119 height 25
select select "25"
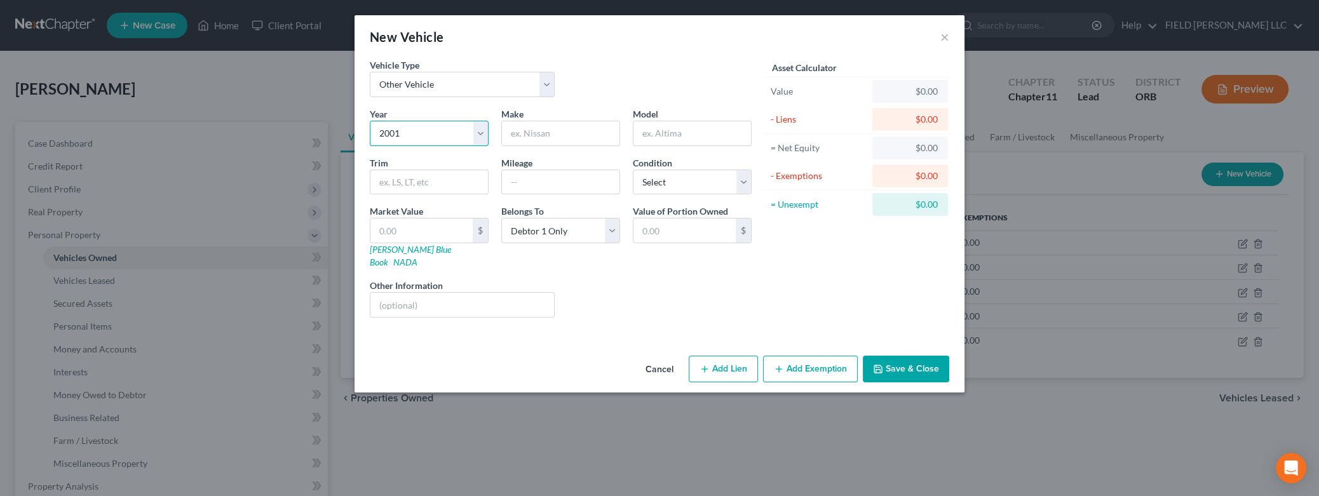
click option "2001" at bounding box center [0, 0] width 0 height 0
click at [511, 132] on input "text" at bounding box center [560, 133] width 117 height 24
type input "Yamaha"
type input "XVS Motorcycle"
click at [543, 180] on input "text" at bounding box center [560, 182] width 117 height 24
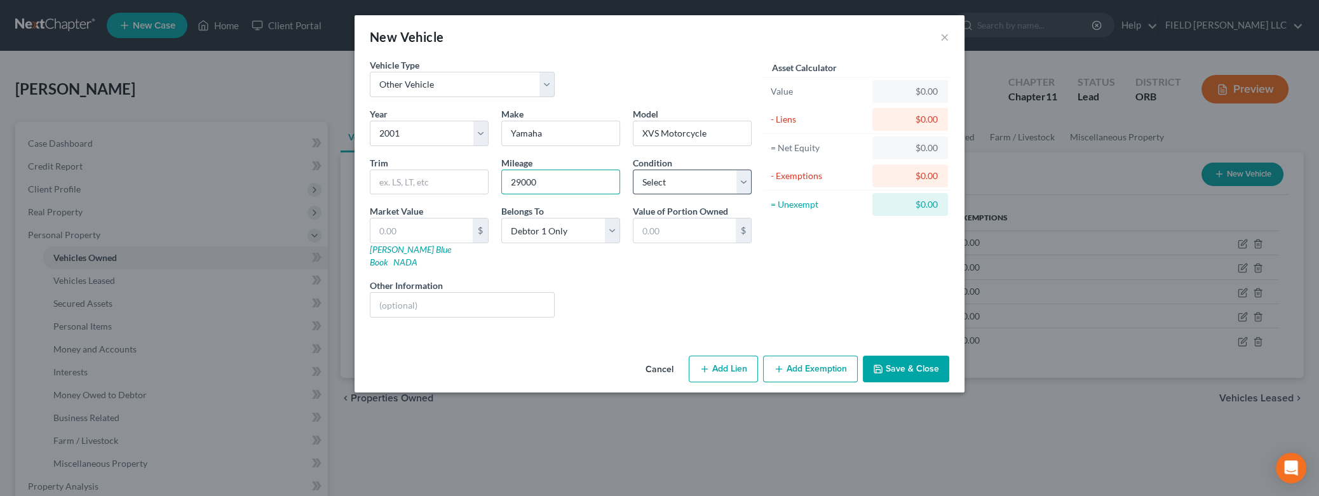
type input "29000"
click at [633, 170] on select "Select Excellent Very Good Good Fair Poor" at bounding box center [692, 182] width 119 height 25
select select "4"
click option "Poor" at bounding box center [0, 0] width 0 height 0
click at [442, 234] on input "text" at bounding box center [421, 230] width 102 height 24
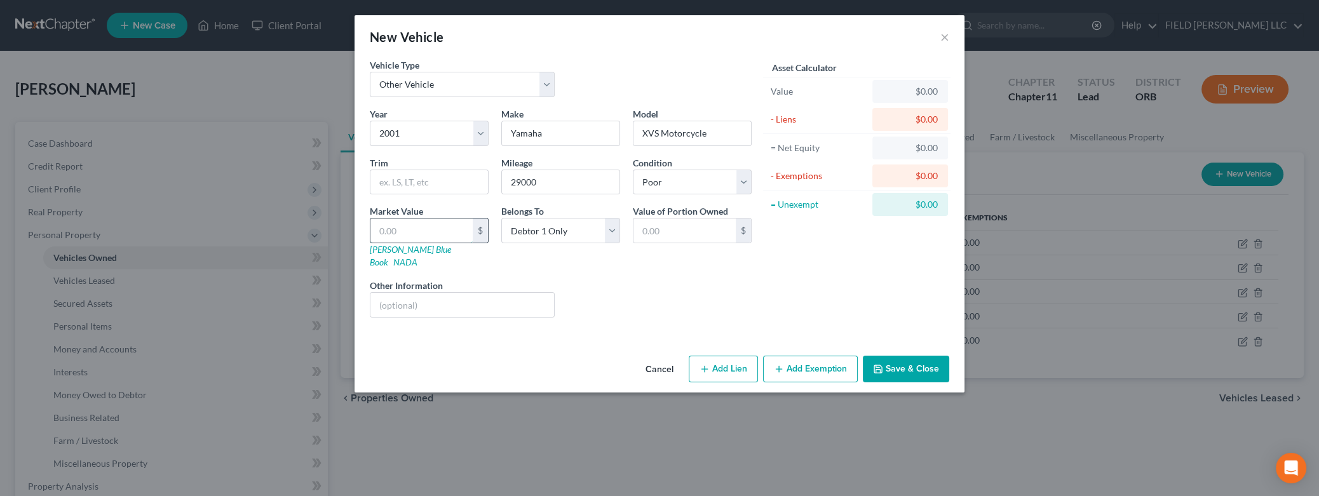
type input "1"
type input "1.00"
type input "18"
type input "18.00"
type input "187"
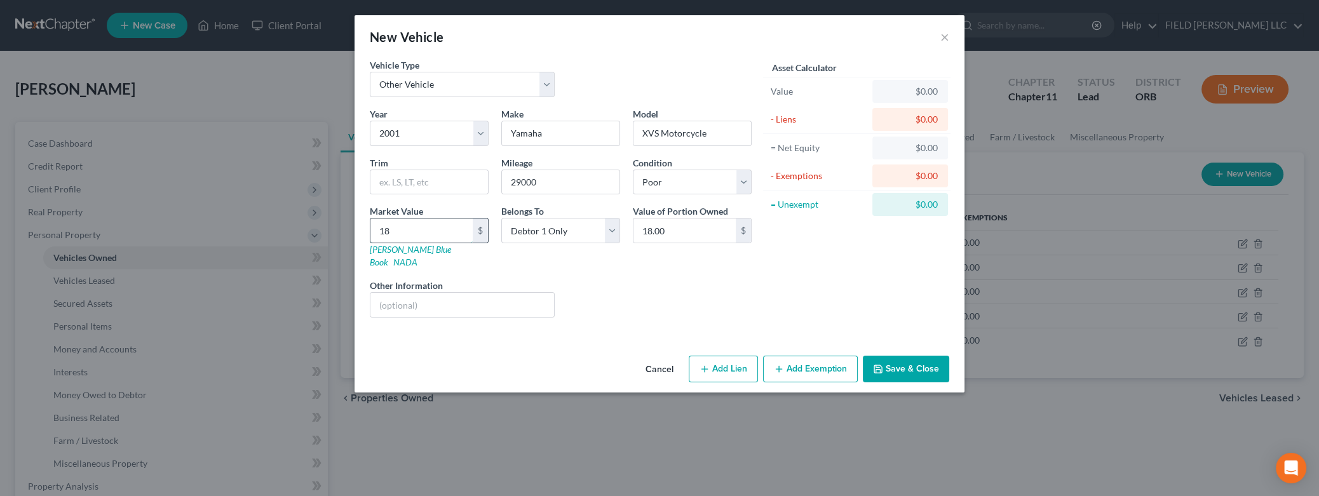
type input "187.00"
type input "1875"
type input "1,875.00"
type input "1,875"
click at [481, 293] on input "text" at bounding box center [462, 305] width 184 height 24
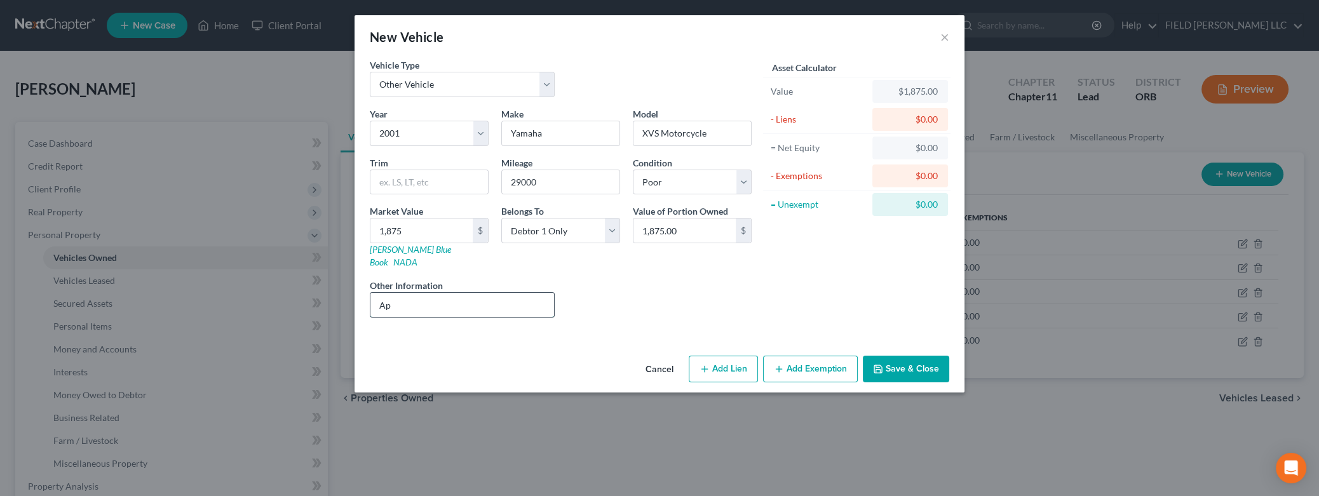
type input "A"
type input "Sparium, LLC"
click at [898, 358] on button "Save & Close" at bounding box center [906, 369] width 86 height 27
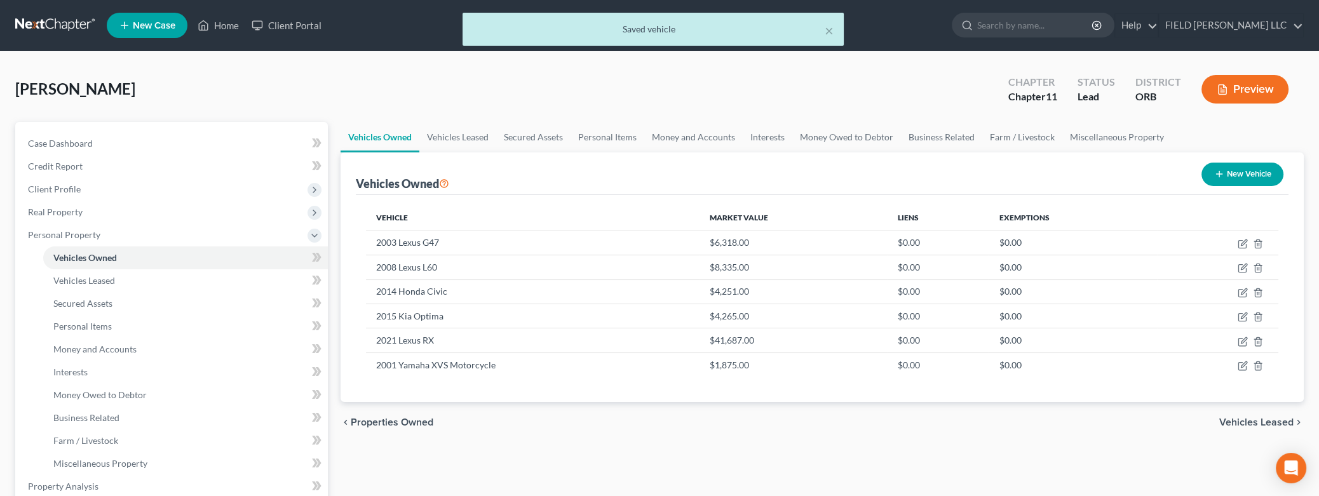
click at [1256, 177] on button "New Vehicle" at bounding box center [1242, 174] width 82 height 23
select select "0"
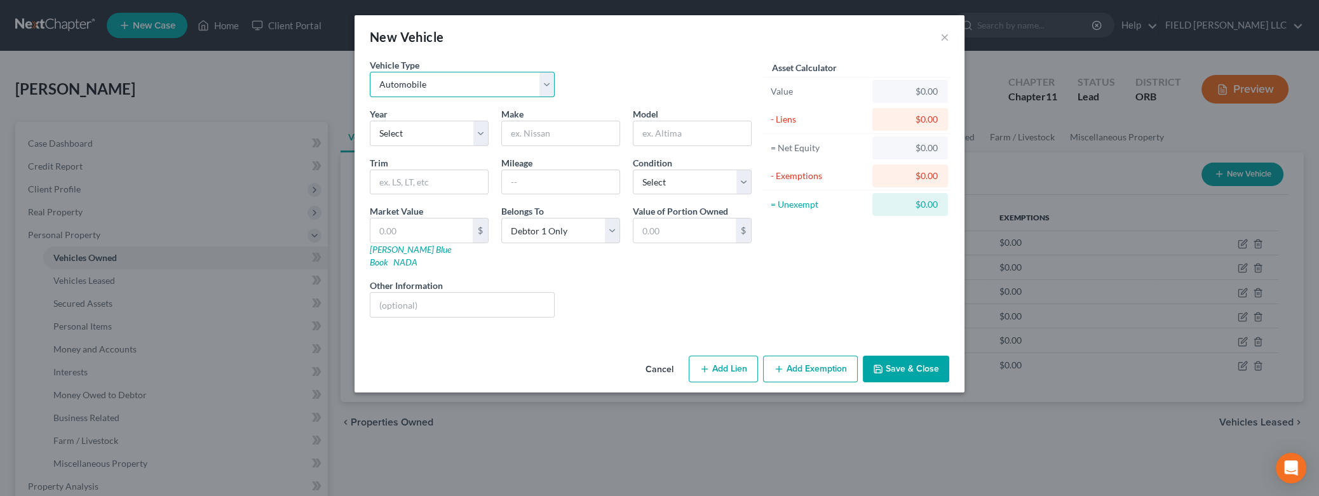
click at [370, 72] on select "Select Automobile Truck Trailer Watercraft Aircraft Motor Home Atv Other Vehicle" at bounding box center [462, 84] width 185 height 25
select select "2"
click option "Trailer" at bounding box center [0, 0] width 0 height 0
click at [370, 121] on select "Select 2026 2025 2024 2023 2022 2021 2020 2019 2018 2017 2016 2015 2014 2013 20…" at bounding box center [429, 133] width 119 height 25
select select "19"
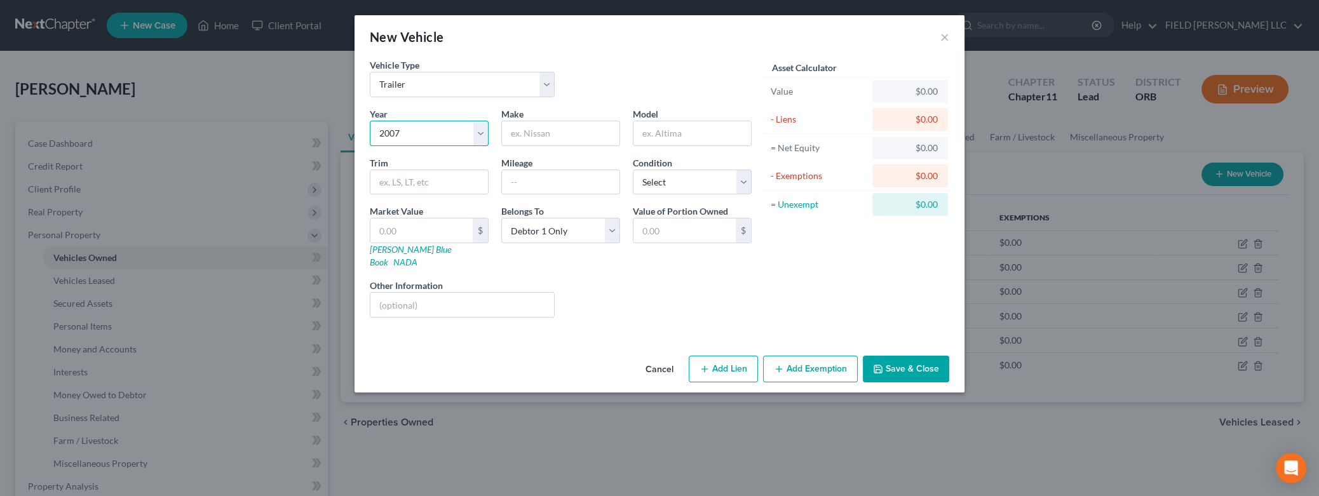
click option "2007" at bounding box center [0, 0] width 0 height 0
click at [553, 133] on input "text" at bounding box center [560, 133] width 117 height 24
type input "Dudu"
type input "Camper Trailer"
click at [423, 293] on input "text" at bounding box center [462, 305] width 184 height 24
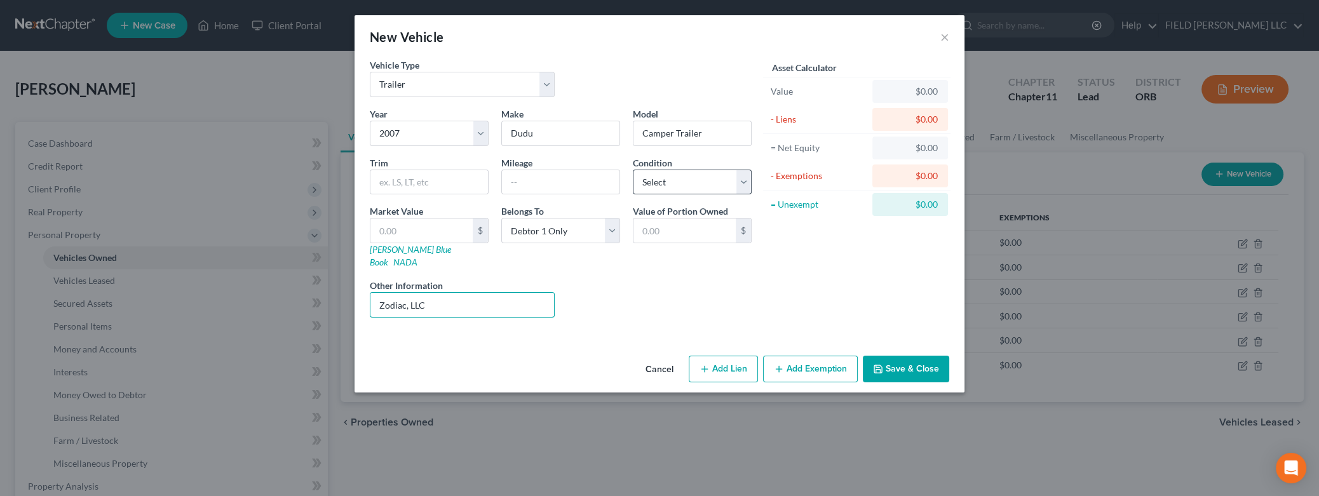
type input "Zodiac, LLC"
click at [633, 170] on select "Select Excellent Very Good Good Fair Poor" at bounding box center [692, 182] width 119 height 25
select select "4"
click option "Poor" at bounding box center [0, 0] width 0 height 0
click at [402, 231] on input "text" at bounding box center [421, 230] width 102 height 24
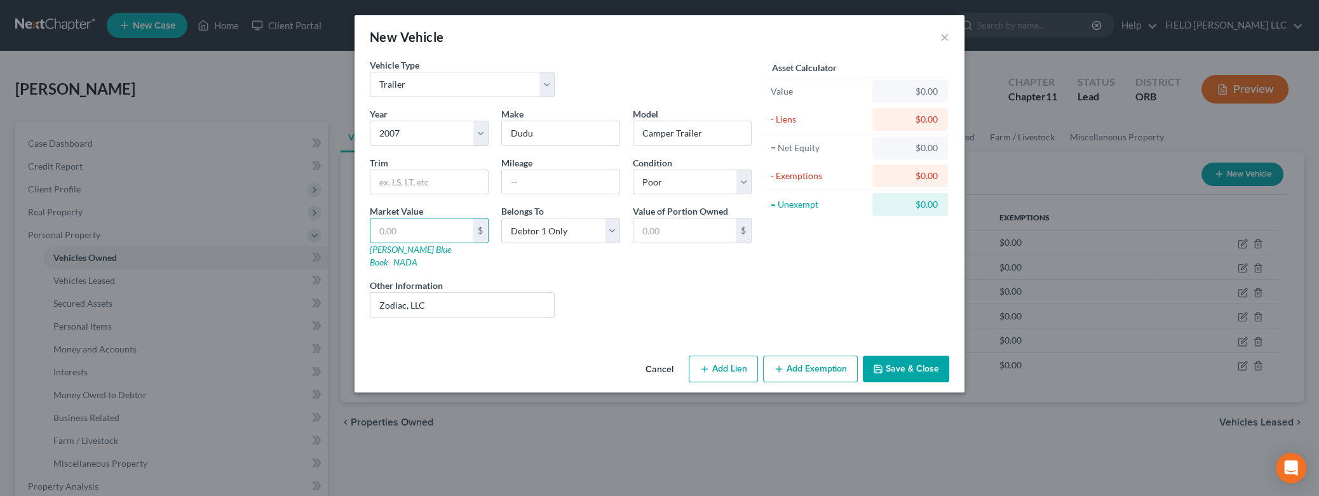
click at [922, 356] on button "Save & Close" at bounding box center [906, 369] width 86 height 27
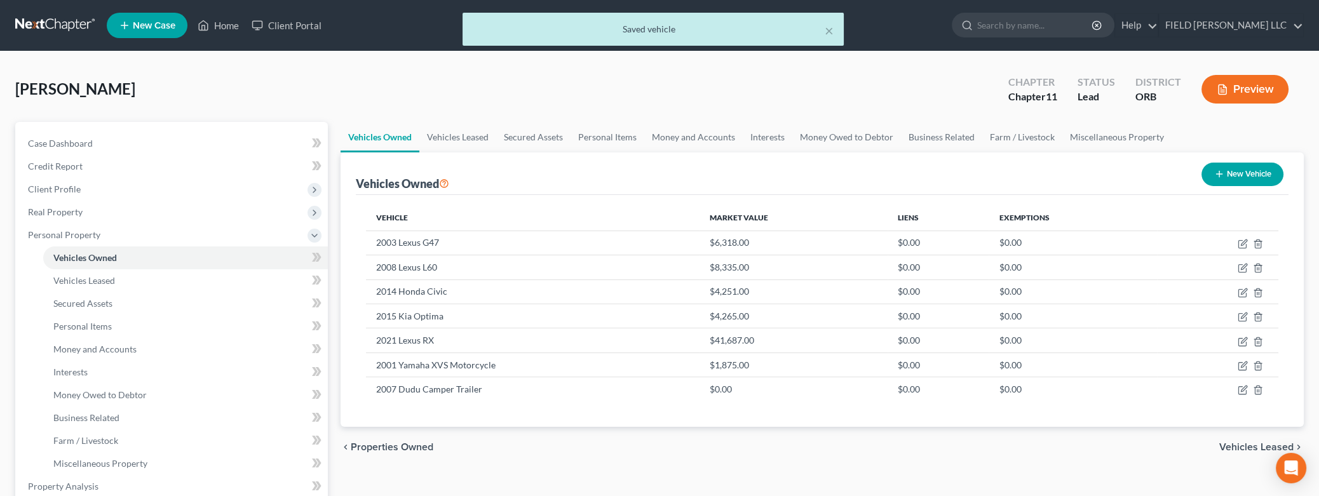
click at [1239, 171] on button "New Vehicle" at bounding box center [1242, 174] width 82 height 23
select select "0"
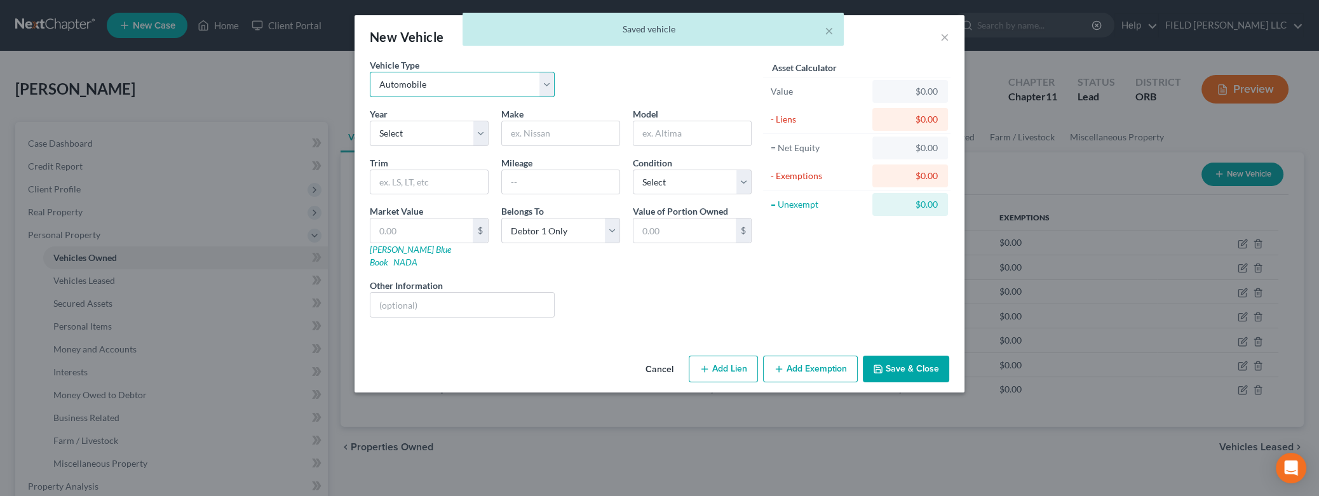
click at [370, 72] on select "Select Automobile Truck Trailer Watercraft Aircraft Motor Home Atv Other Vehicle" at bounding box center [462, 84] width 185 height 25
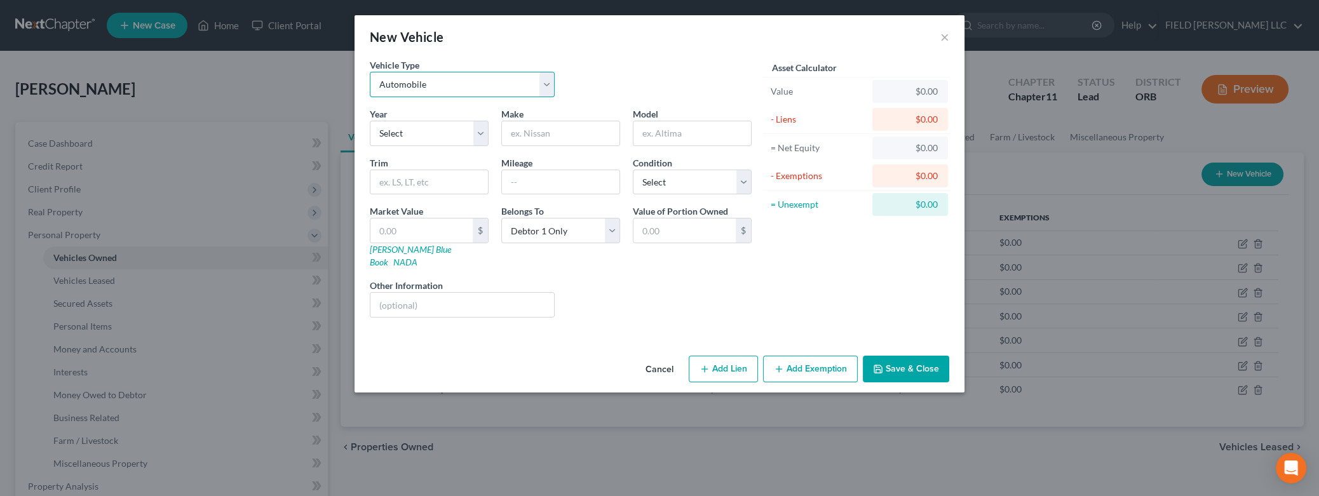
select select "2"
click option "Trailer" at bounding box center [0, 0] width 0 height 0
click at [370, 121] on select "Select 2026 2025 2024 2023 2022 2021 2020 2019 2018 2017 2016 2015 2014 2013 20…" at bounding box center [429, 133] width 119 height 25
select select "25"
click option "2001" at bounding box center [0, 0] width 0 height 0
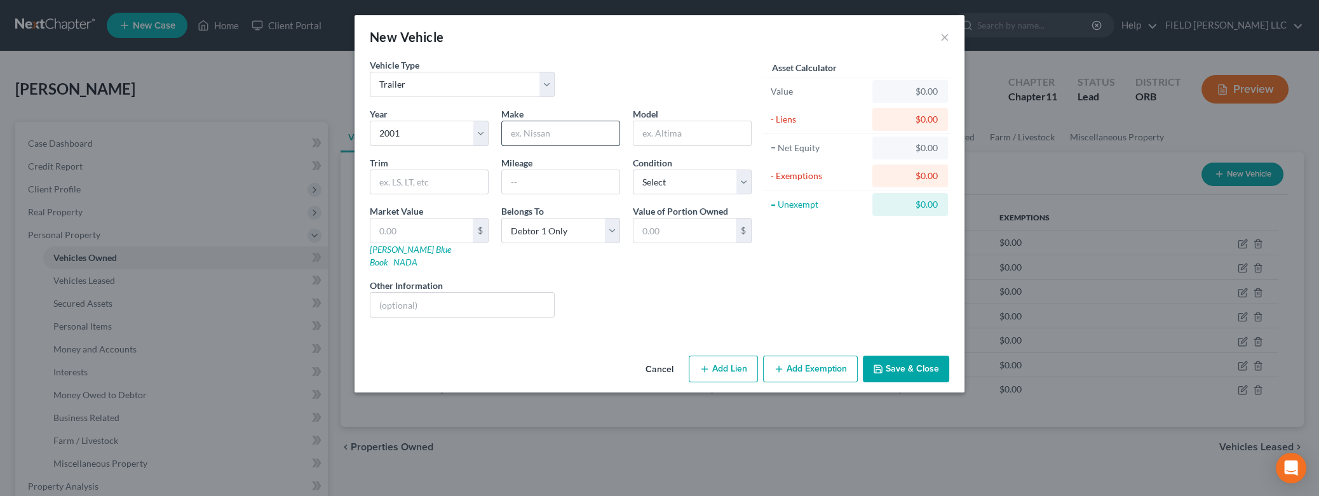
click at [530, 137] on input "text" at bounding box center [560, 133] width 117 height 24
type input "CRFI"
type input "Utility Trailer"
click at [469, 293] on input "text" at bounding box center [462, 305] width 184 height 24
type input "Sparium, LLC"
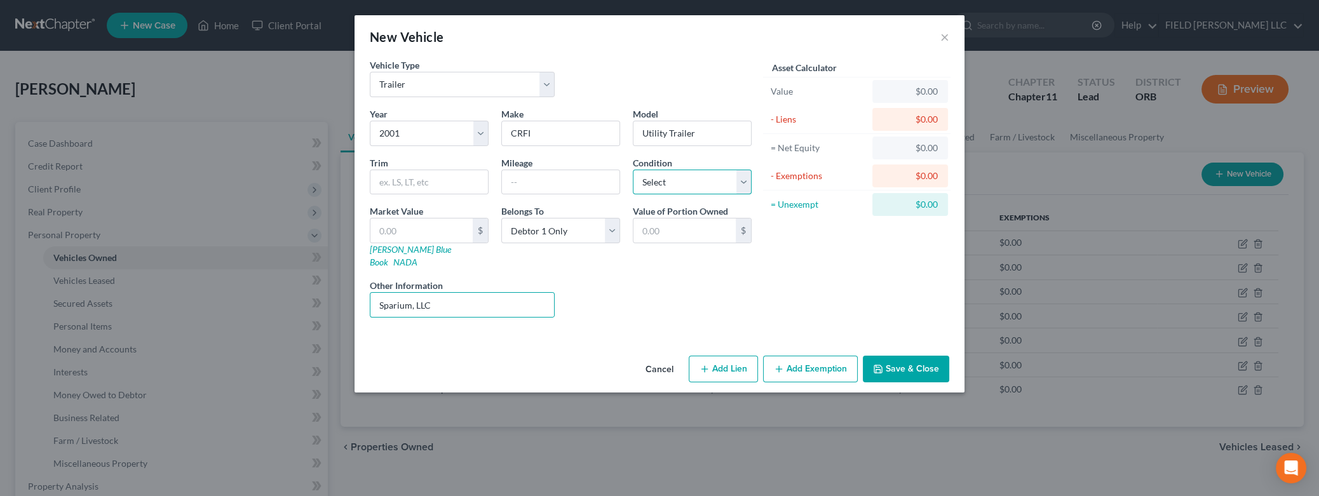
click at [633, 170] on select "Select Excellent Very Good Good Fair Poor" at bounding box center [692, 182] width 119 height 25
select select "2"
click option "Good" at bounding box center [0, 0] width 0 height 0
click at [887, 356] on button "Save & Close" at bounding box center [906, 369] width 86 height 27
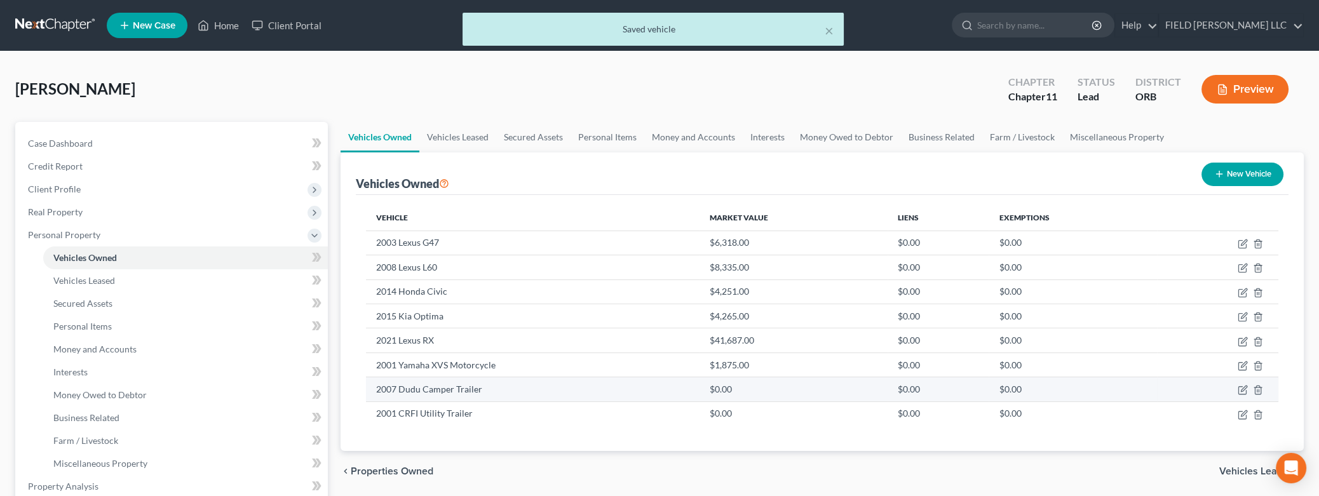
click at [1235, 387] on td at bounding box center [1217, 389] width 121 height 24
click at [1240, 386] on icon "button" at bounding box center [1242, 390] width 10 height 10
select select "2"
select select "19"
select select "4"
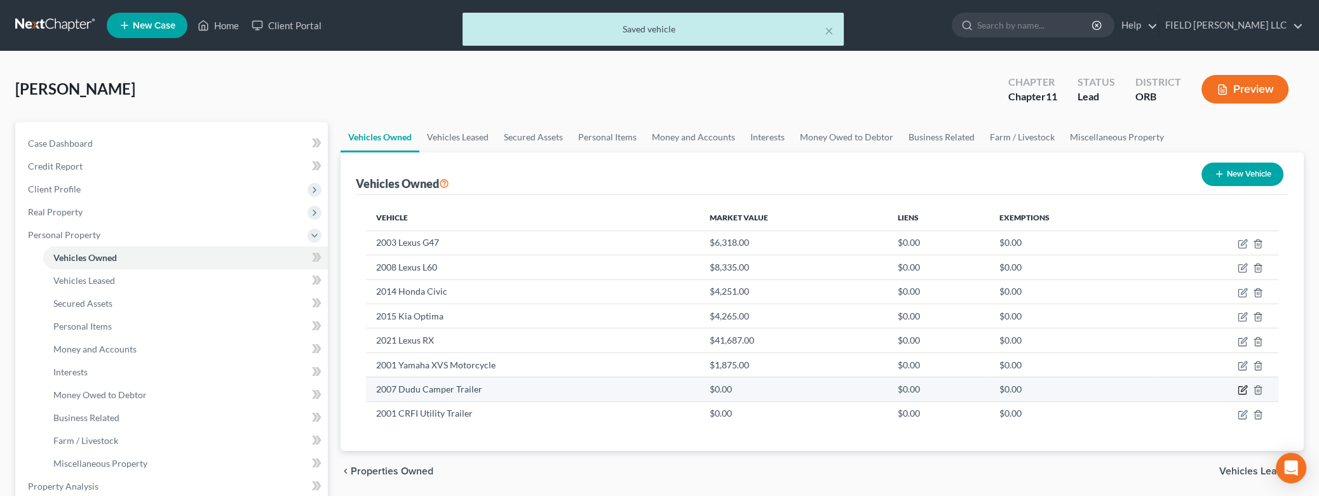
select select "0"
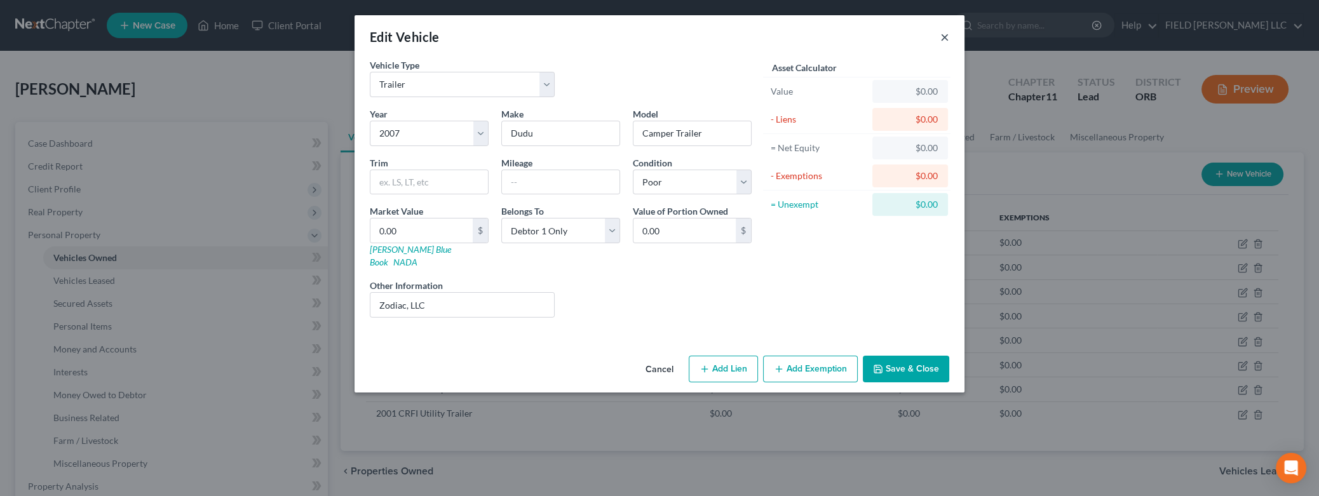
click at [942, 37] on button "×" at bounding box center [944, 36] width 9 height 15
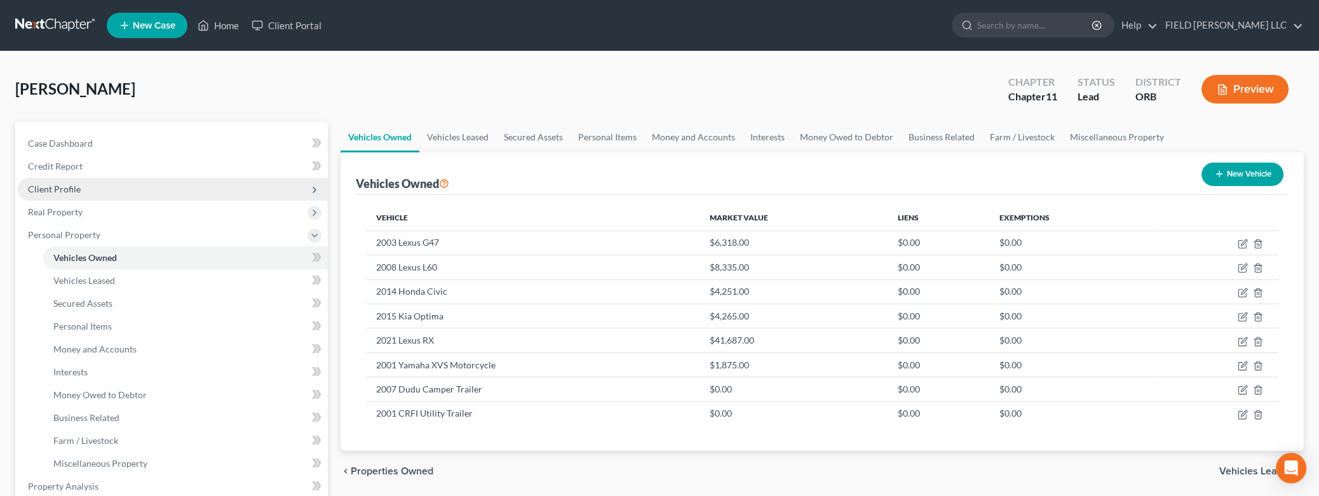
click at [91, 188] on span "Client Profile" at bounding box center [173, 189] width 310 height 23
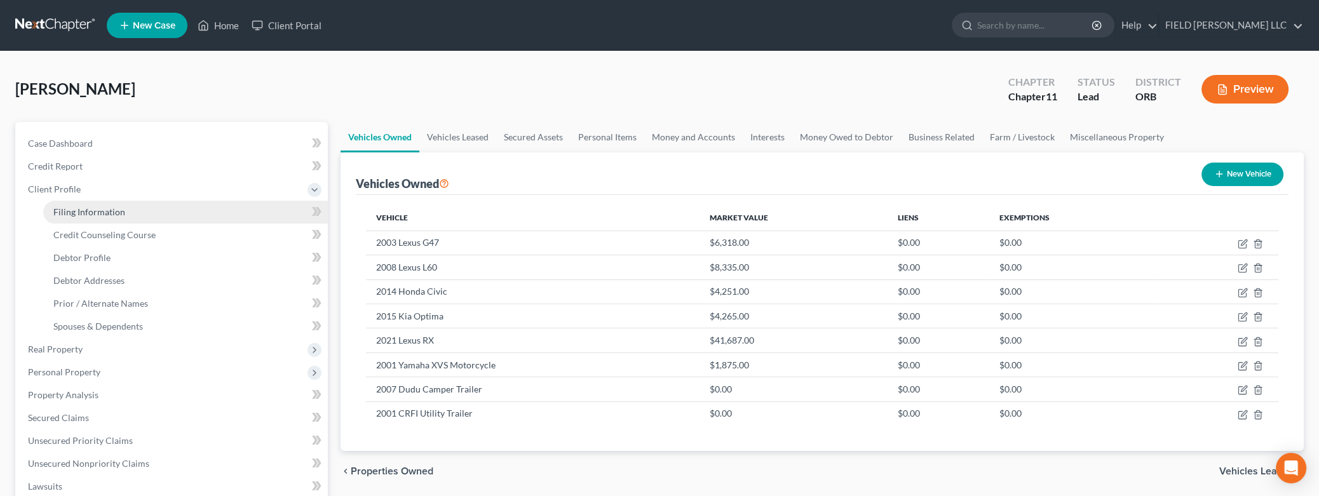
click at [94, 211] on span "Filing Information" at bounding box center [89, 211] width 72 height 11
select select "1"
select select "0"
select select "1"
select select "38"
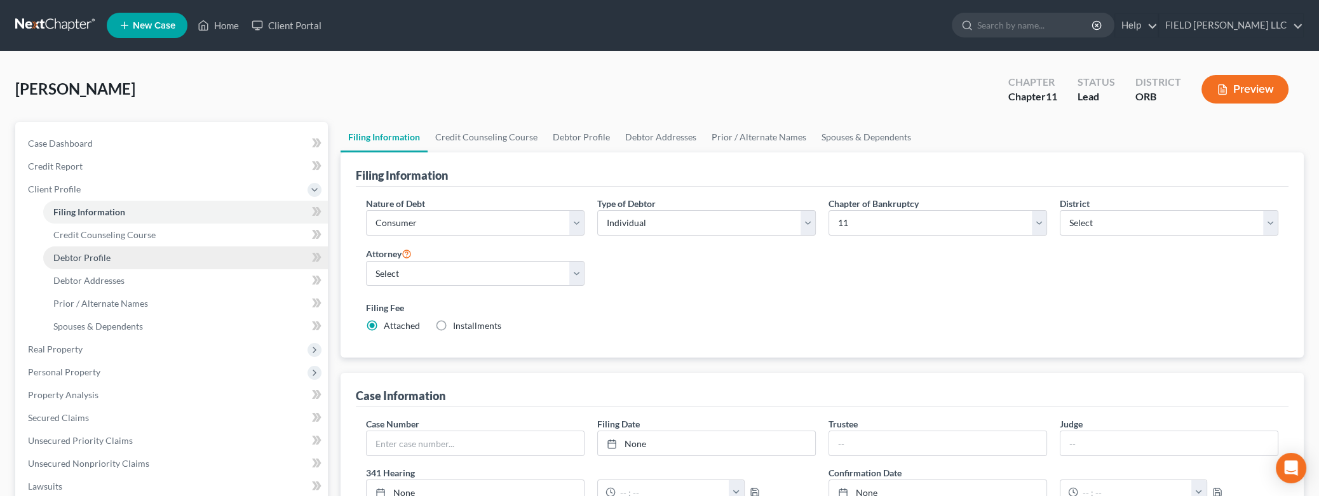
click at [133, 252] on link "Debtor Profile" at bounding box center [185, 257] width 285 height 23
select select "0"
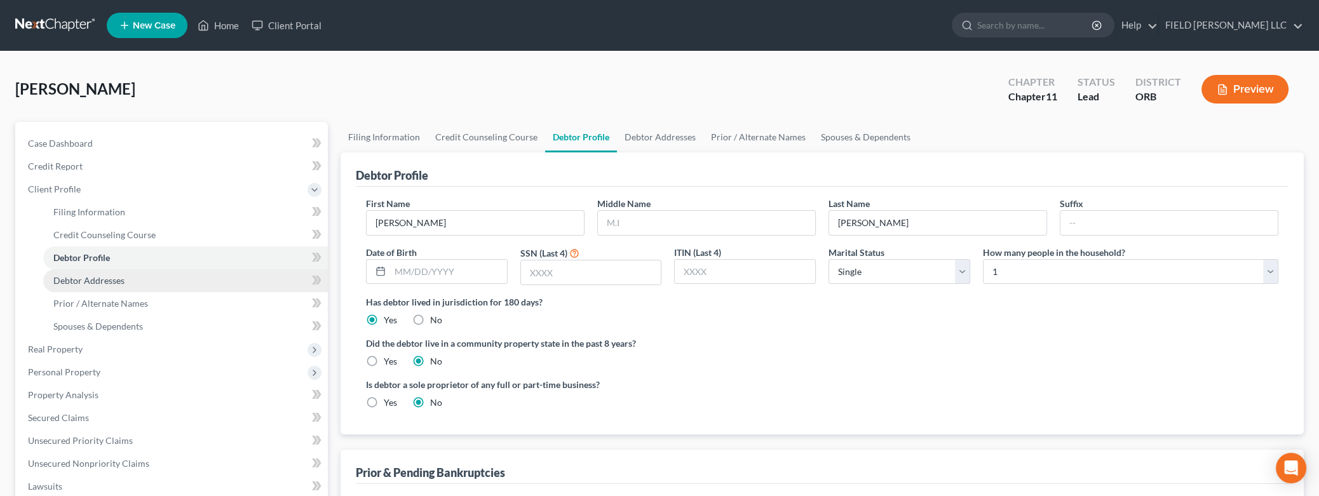
click at [125, 274] on link "Debtor Addresses" at bounding box center [185, 280] width 285 height 23
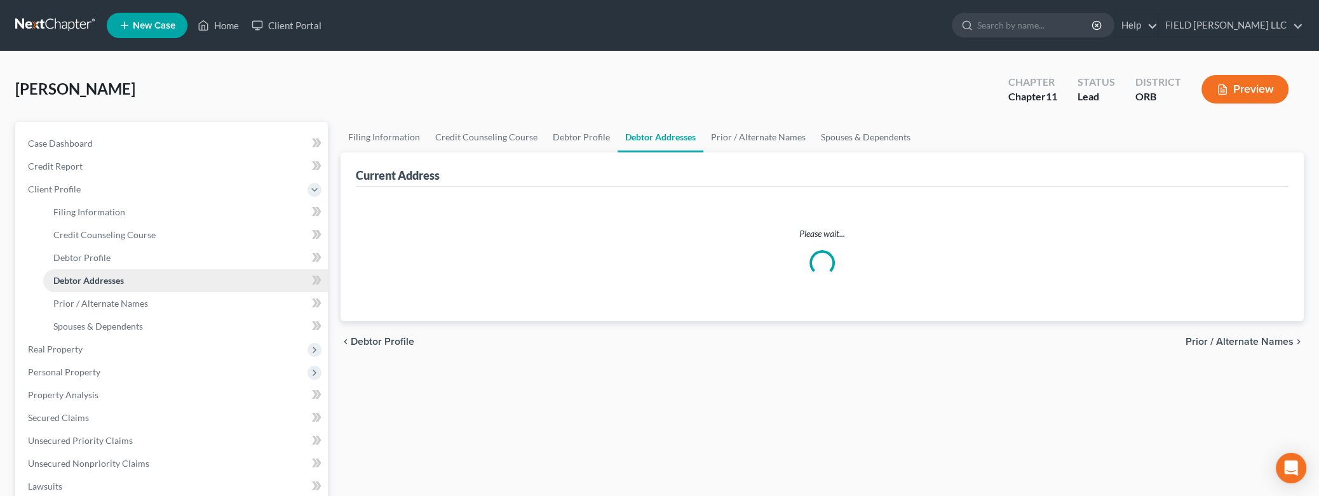
select select "0"
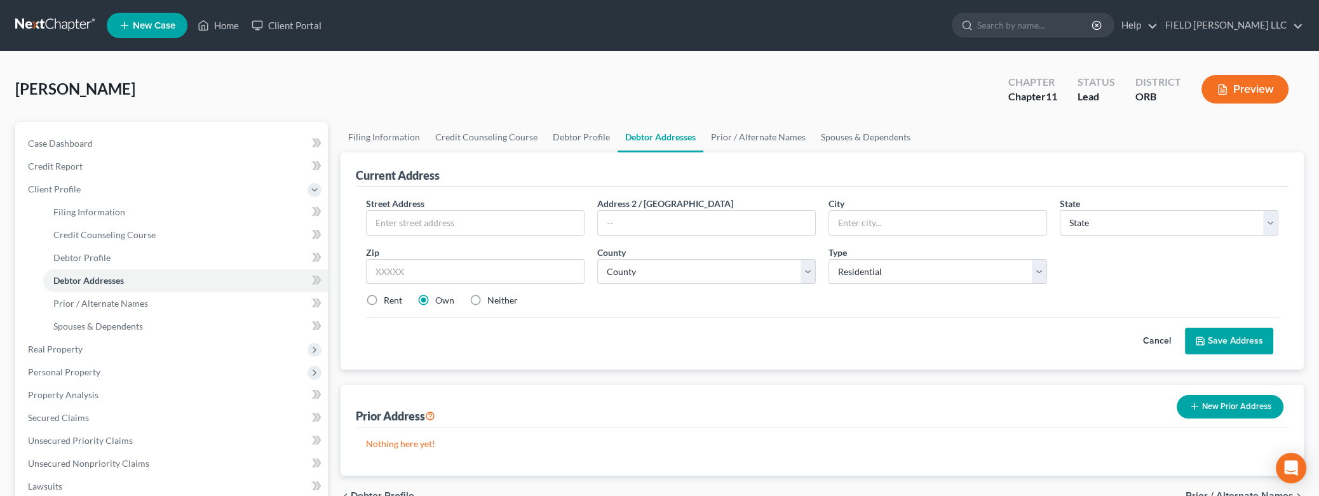
click at [1003, 138] on ul "Filing Information Credit Counseling Course Debtor Profile Debtor Addresses Pri…" at bounding box center [821, 137] width 963 height 30
click at [481, 220] on input "text" at bounding box center [474, 223] width 217 height 24
type input "[STREET_ADDRESS]"
type input "Milwaukie"
select select "38"
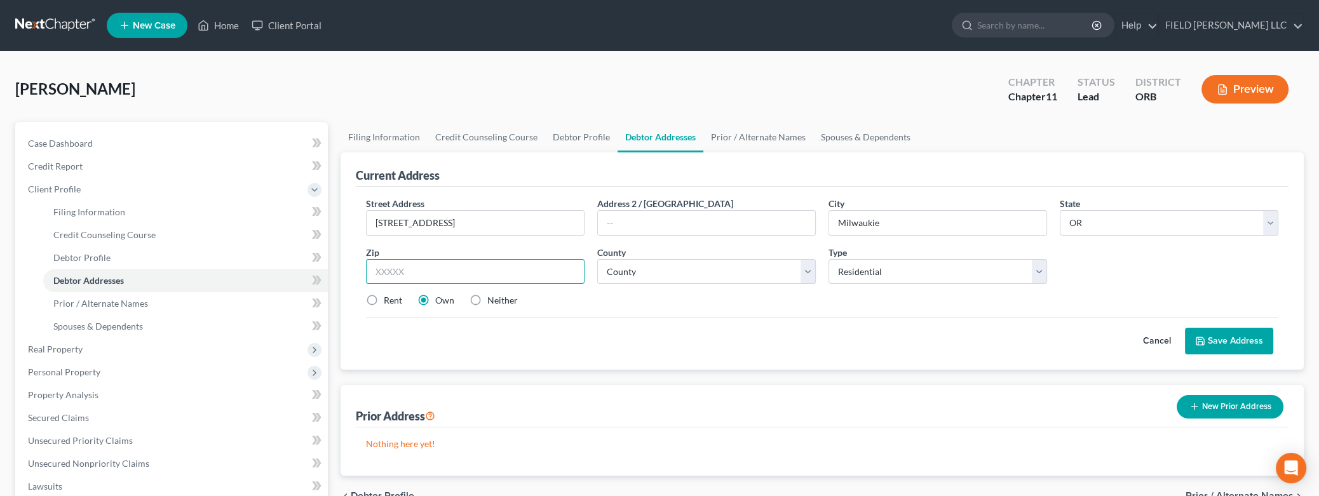
click at [421, 273] on input "text" at bounding box center [475, 271] width 218 height 25
type input "97267"
type input "[GEOGRAPHIC_DATA]"
drag, startPoint x: 485, startPoint y: 224, endPoint x: 372, endPoint y: 224, distance: 113.1
click at [372, 224] on input "[STREET_ADDRESS]" at bounding box center [474, 223] width 217 height 24
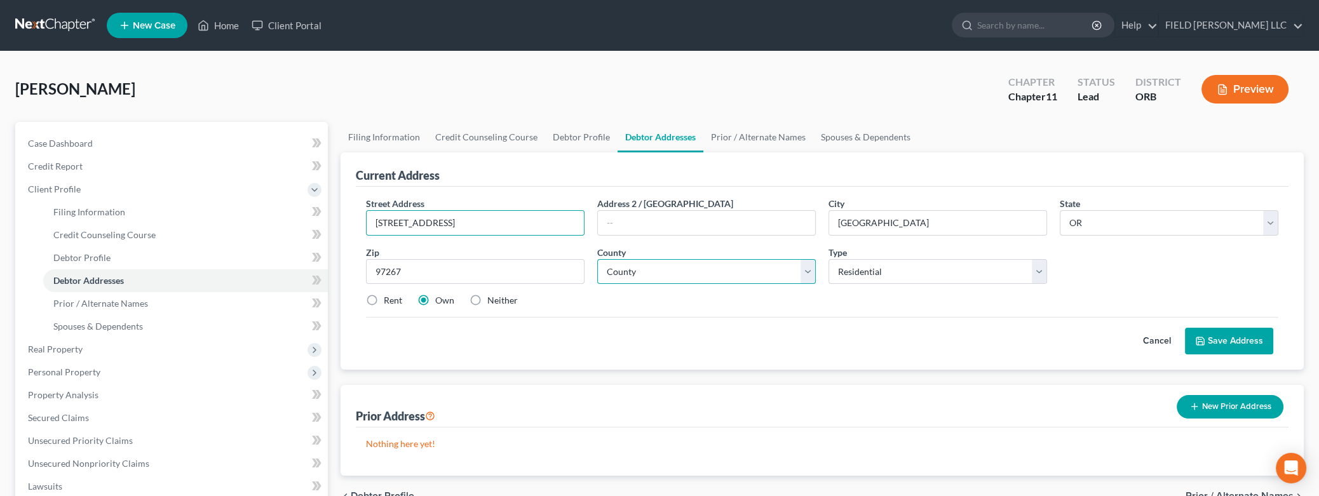
click at [597, 259] on select "County [GEOGRAPHIC_DATA] [GEOGRAPHIC_DATA] [GEOGRAPHIC_DATA] [GEOGRAPHIC_DATA] …" at bounding box center [706, 271] width 218 height 25
select select "2"
click option "[GEOGRAPHIC_DATA]" at bounding box center [0, 0] width 0 height 0
click at [1205, 332] on button "Save Address" at bounding box center [1229, 341] width 88 height 27
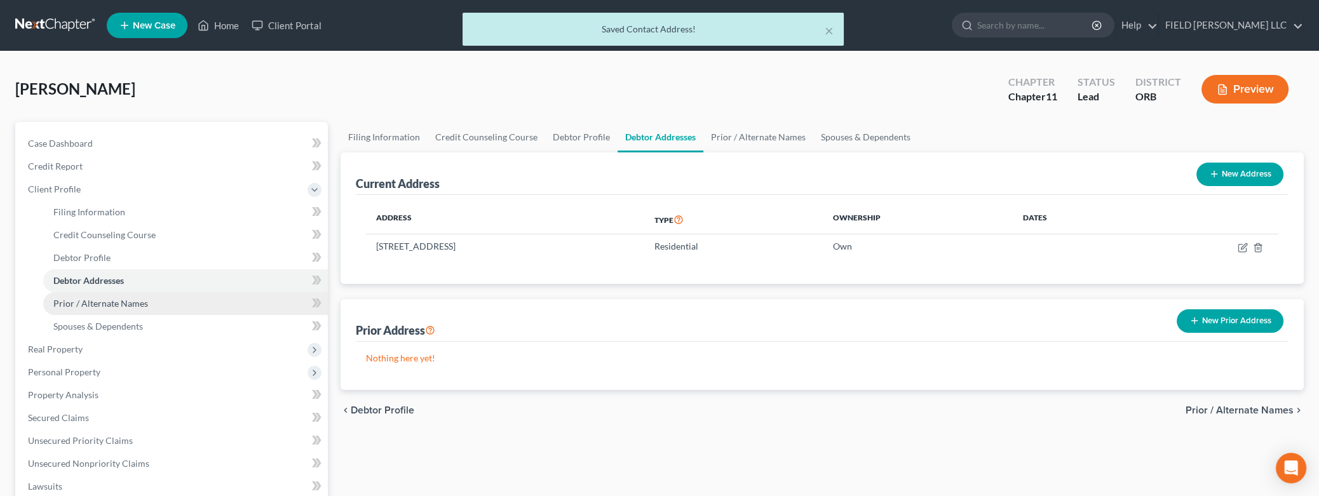
click at [119, 301] on span "Prior / Alternate Names" at bounding box center [100, 303] width 95 height 11
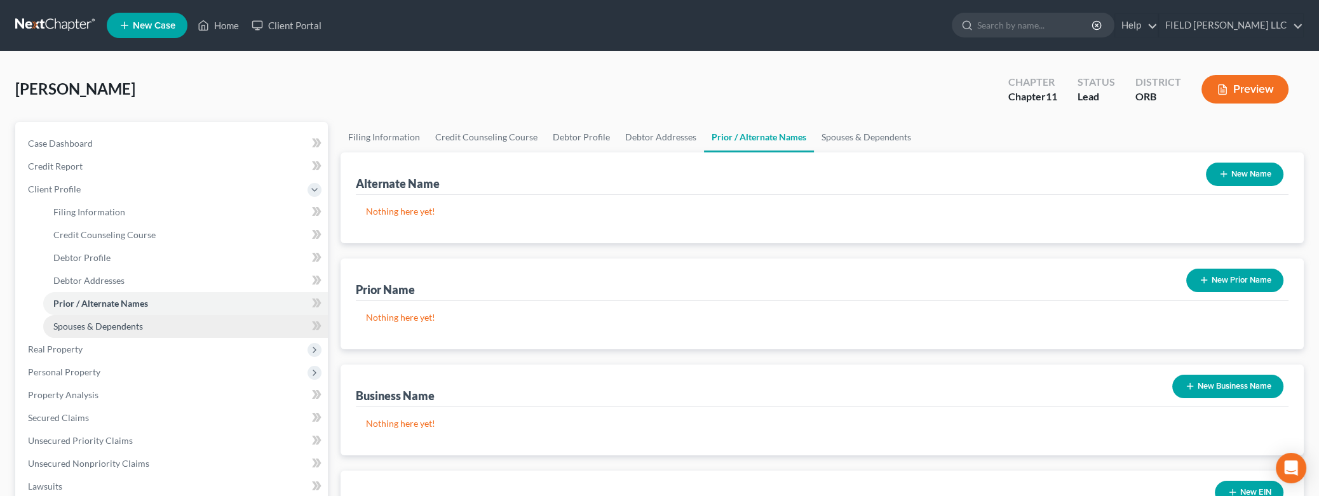
click at [113, 324] on span "Spouses & Dependents" at bounding box center [98, 326] width 90 height 11
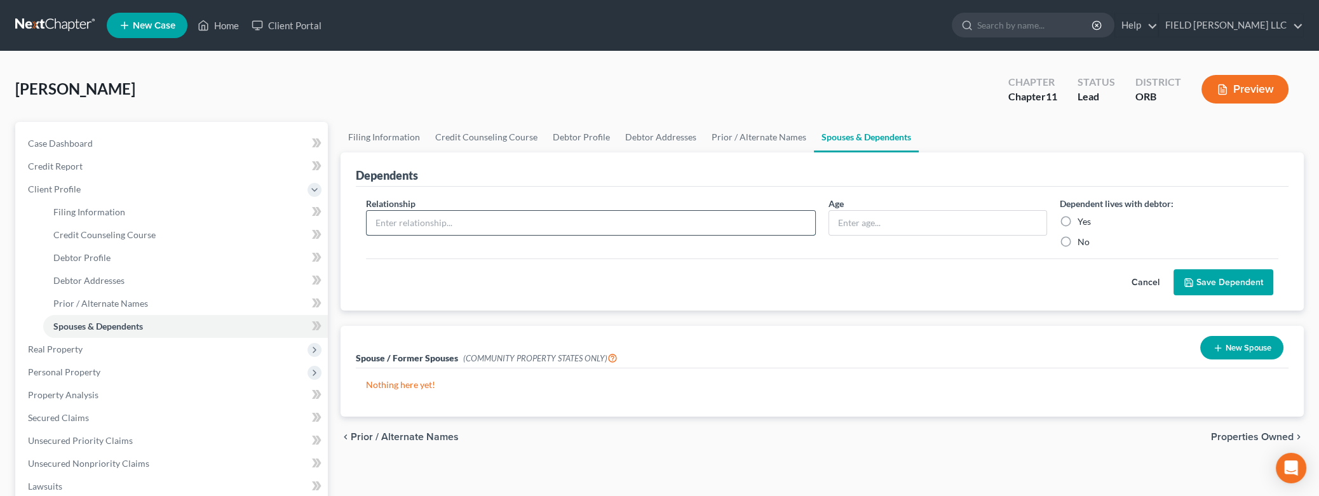
click at [469, 218] on input "text" at bounding box center [590, 223] width 448 height 24
click at [1077, 240] on label "No" at bounding box center [1083, 242] width 12 height 13
click at [1082, 240] on input "No" at bounding box center [1086, 240] width 8 height 8
radio input "true"
click at [537, 219] on input "text" at bounding box center [590, 223] width 448 height 24
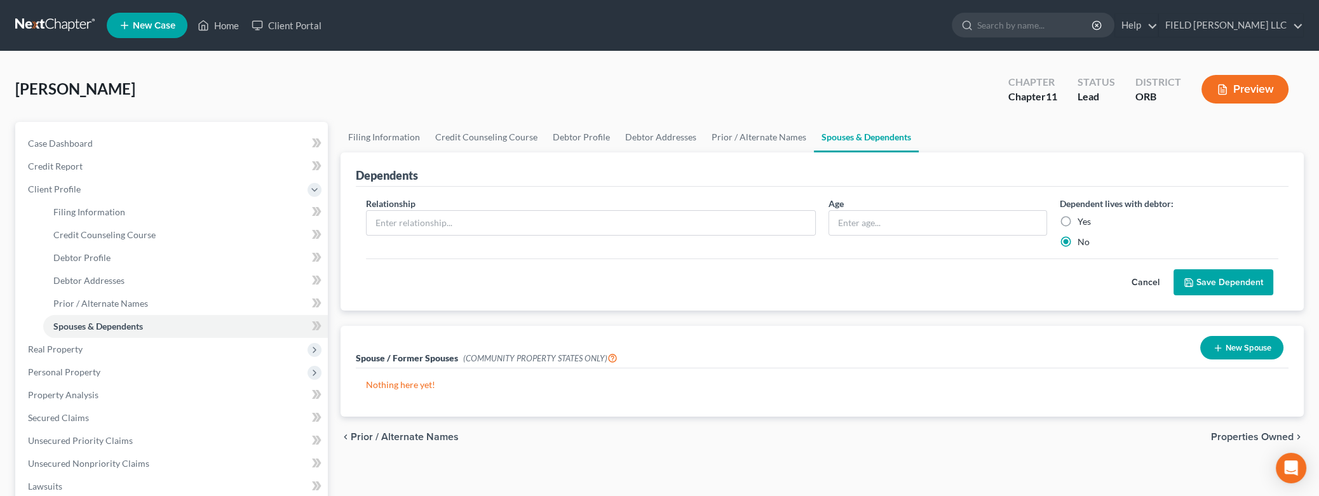
click at [1136, 382] on p "Nothing here yet!" at bounding box center [822, 385] width 912 height 13
click at [422, 217] on input "text" at bounding box center [590, 223] width 448 height 24
type input "Daughter"
type input "S"
click at [1213, 281] on button "Save Dependent" at bounding box center [1223, 282] width 100 height 27
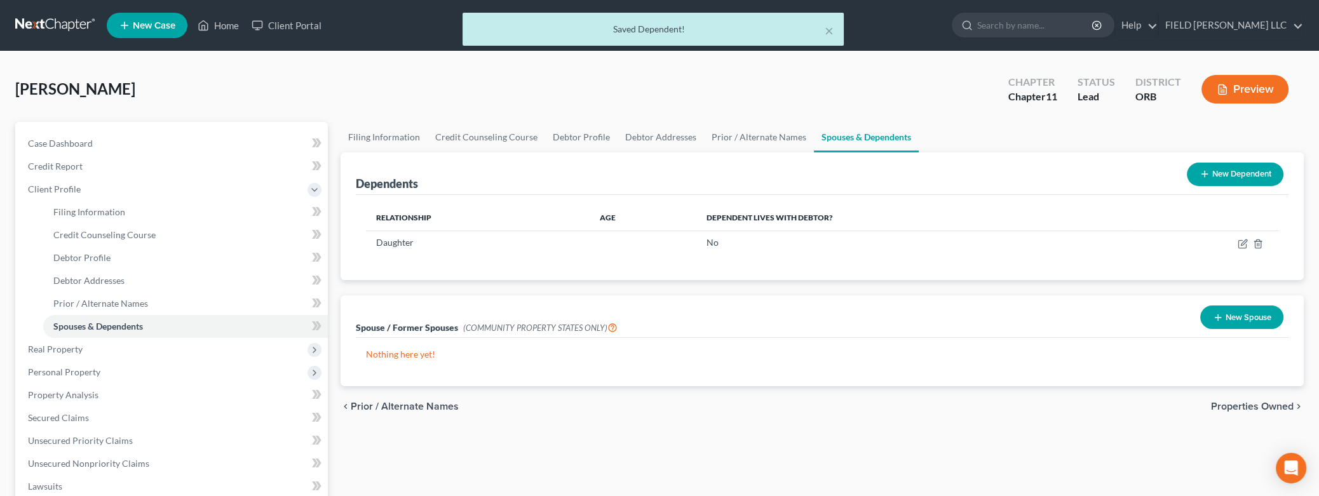
click at [1217, 177] on button "New Dependent" at bounding box center [1234, 174] width 97 height 23
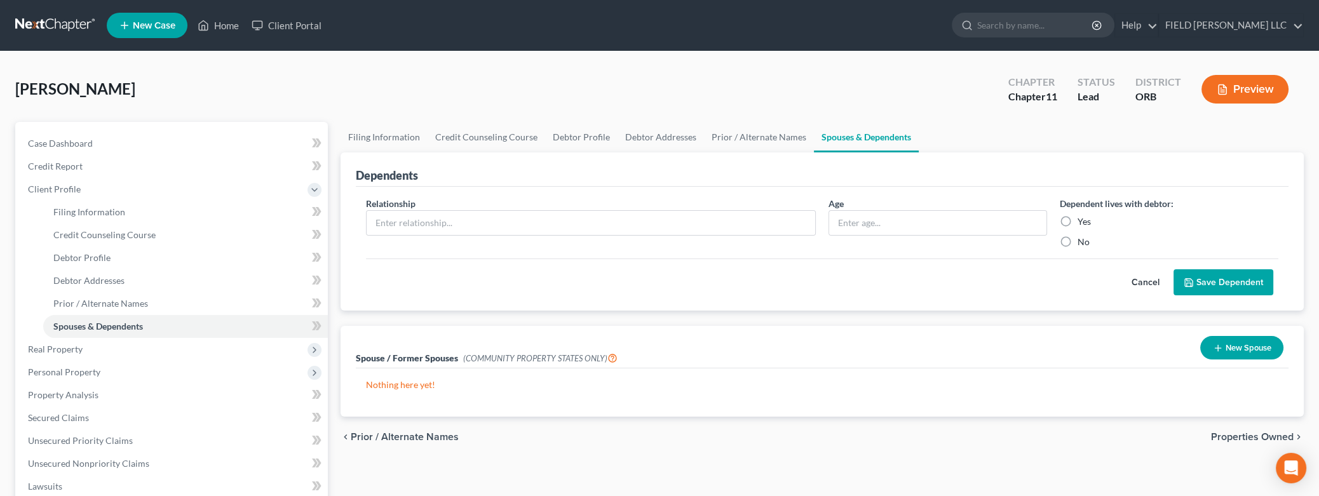
click at [1196, 184] on div "Dependents" at bounding box center [822, 169] width 932 height 34
click at [561, 228] on input "text" at bounding box center [590, 223] width 448 height 24
type input "Daughter"
click at [1077, 240] on label "No" at bounding box center [1083, 242] width 12 height 13
click at [1082, 240] on input "No" at bounding box center [1086, 240] width 8 height 8
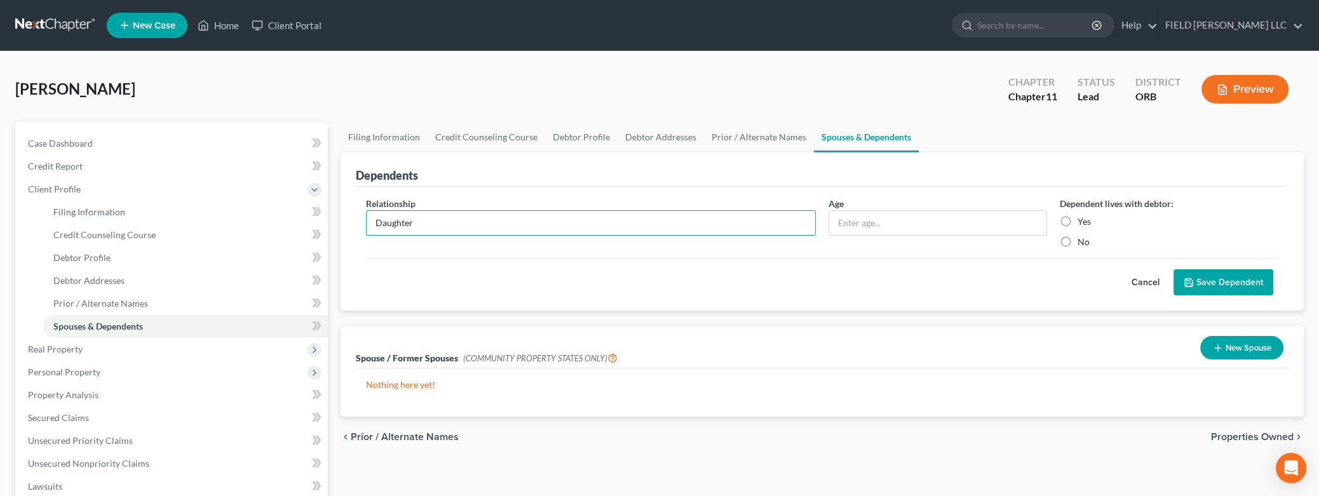
radio input "true"
click at [1215, 278] on button "Save Dependent" at bounding box center [1223, 282] width 100 height 27
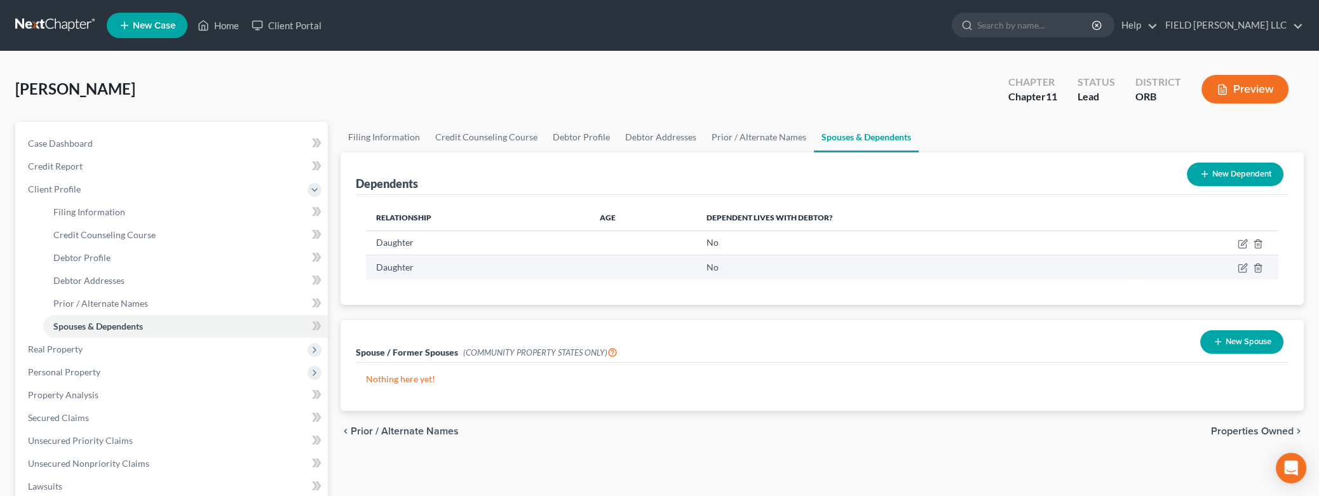
click at [1024, 257] on td "No" at bounding box center [912, 267] width 432 height 24
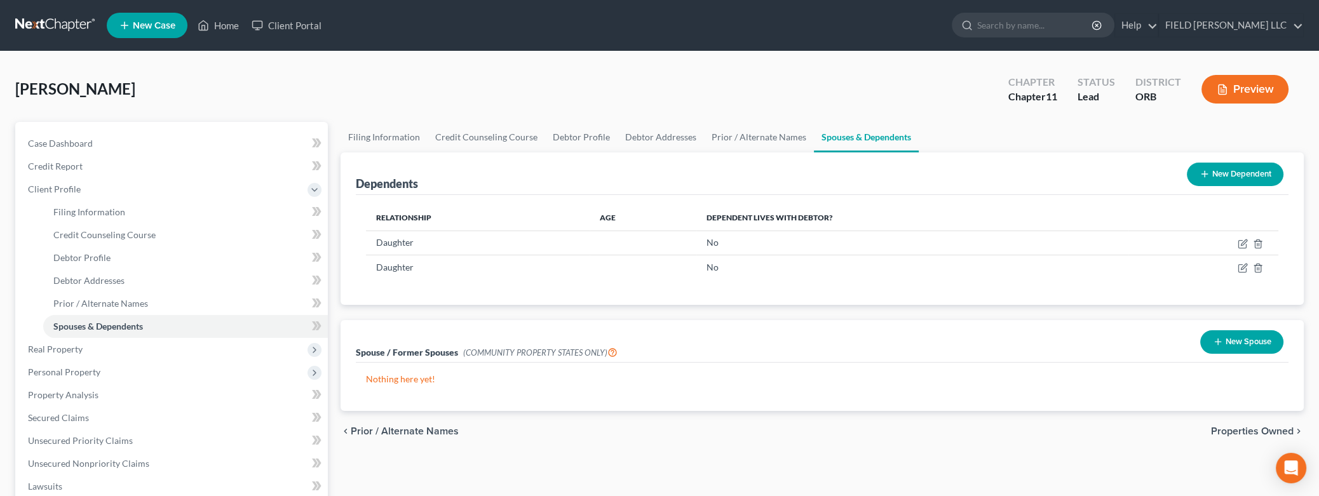
click at [1226, 177] on button "New Dependent" at bounding box center [1234, 174] width 97 height 23
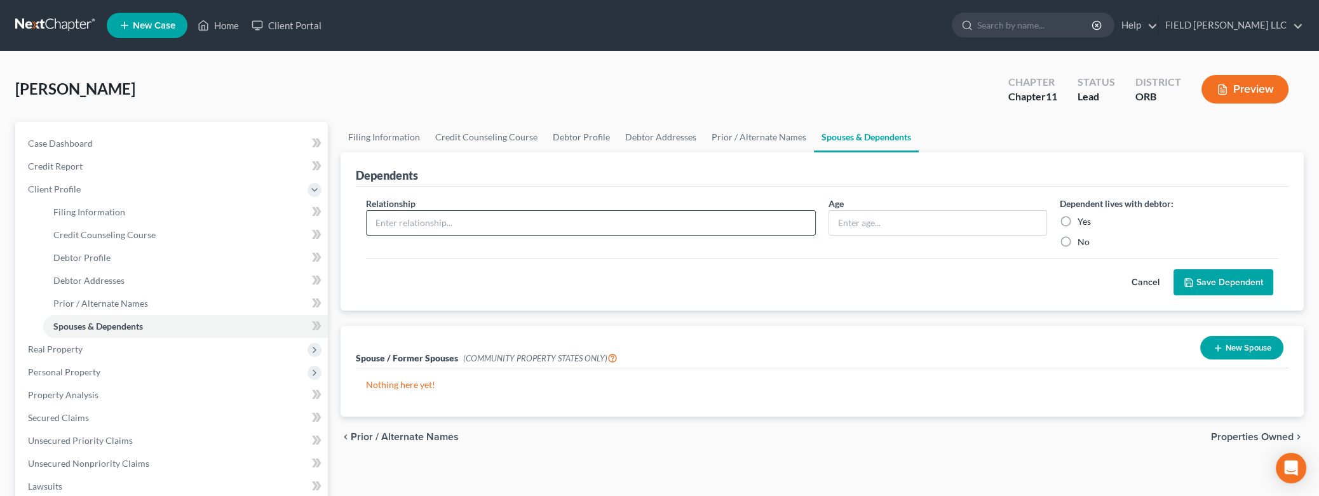
click at [523, 224] on input "text" at bounding box center [590, 223] width 448 height 24
type input "Son"
click at [1077, 240] on label "No" at bounding box center [1083, 242] width 12 height 13
click at [1082, 240] on input "No" at bounding box center [1086, 240] width 8 height 8
radio input "true"
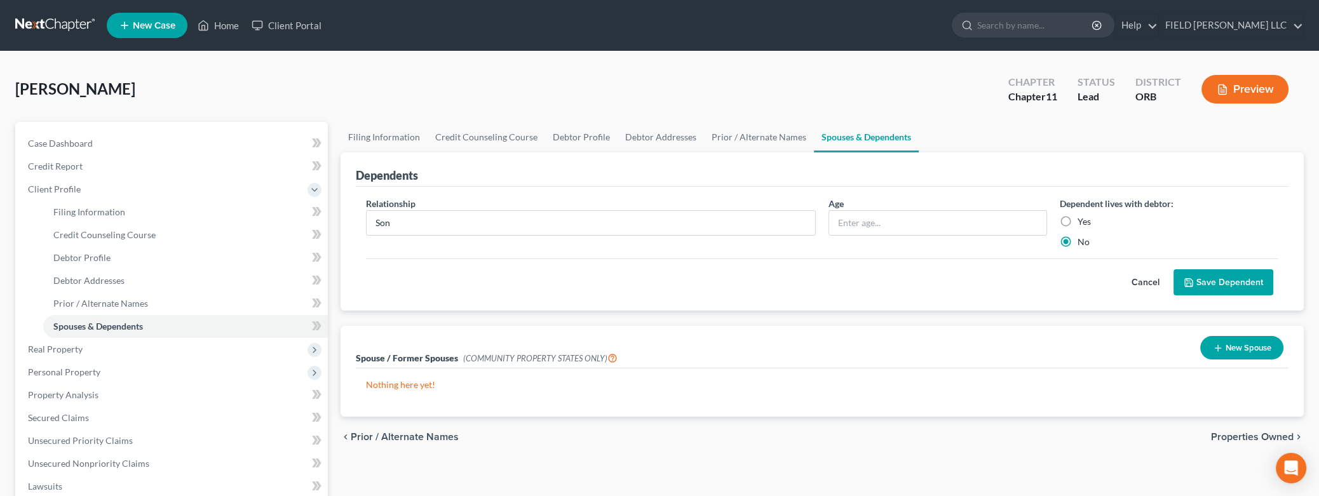
click at [1196, 283] on button "Save Dependent" at bounding box center [1223, 282] width 100 height 27
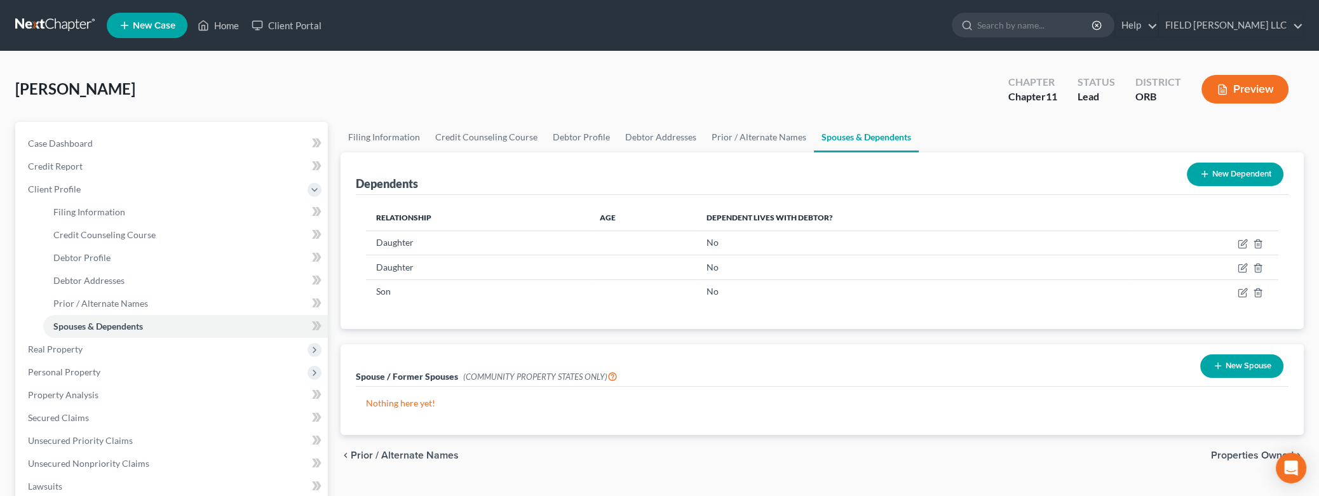
click at [994, 459] on div "chevron_left Prior / Alternate Names Properties Owned chevron_right" at bounding box center [821, 455] width 963 height 41
click at [200, 100] on div "[PERSON_NAME] Upgraded Chapter Chapter 11 Status Lead District ORB Preview" at bounding box center [659, 94] width 1288 height 55
click at [74, 350] on span "Real Property" at bounding box center [55, 349] width 55 height 11
